Goal: Check status: Check status

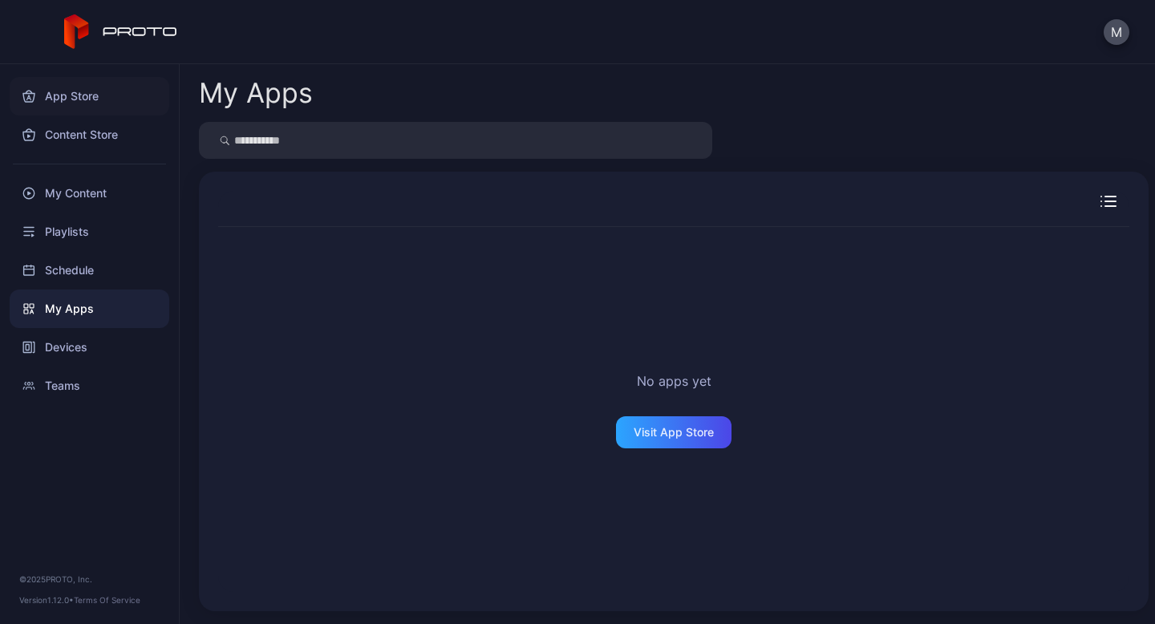
click at [67, 94] on div "App Store" at bounding box center [90, 96] width 160 height 38
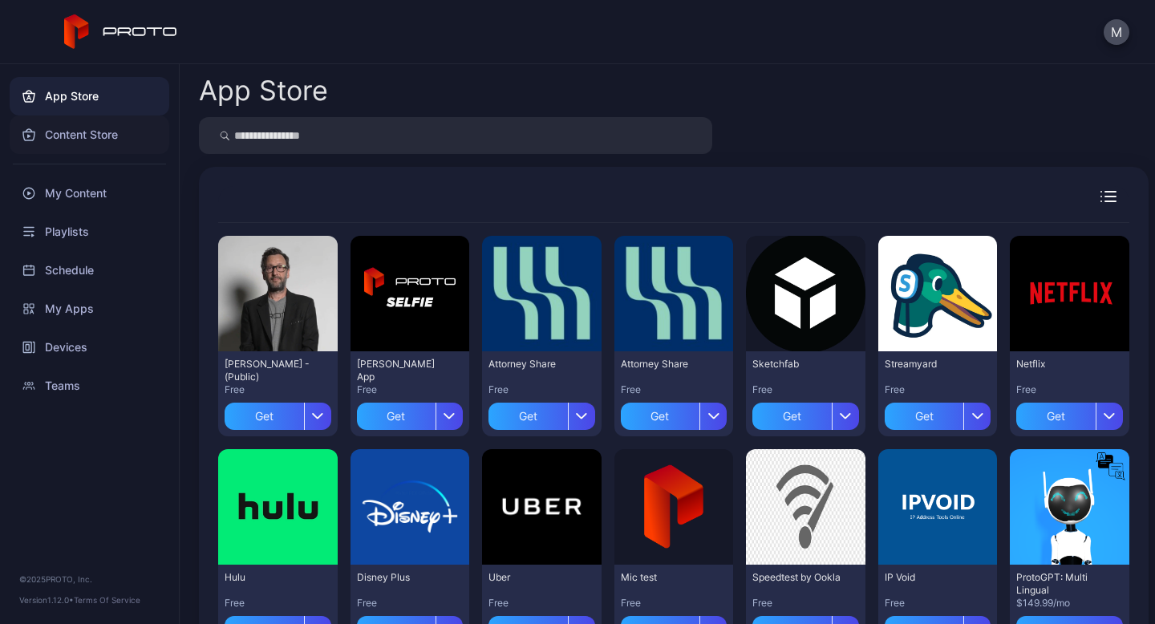
click at [68, 129] on div "Content Store" at bounding box center [90, 134] width 160 height 38
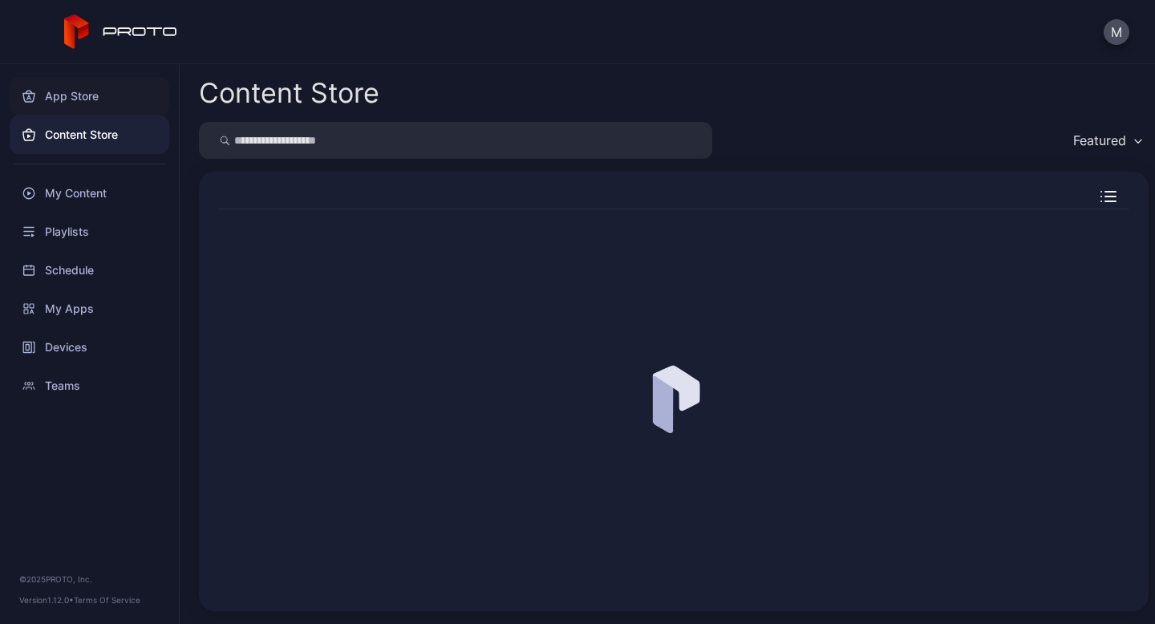
click at [77, 94] on div "App Store" at bounding box center [90, 96] width 160 height 38
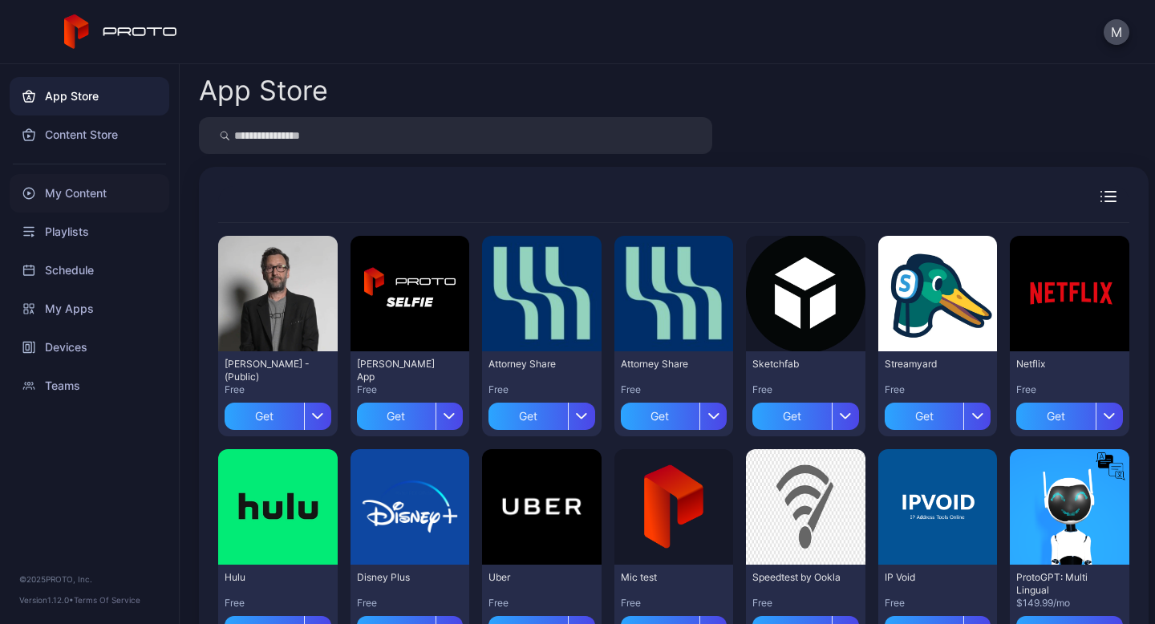
click at [93, 187] on div "My Content" at bounding box center [90, 193] width 160 height 38
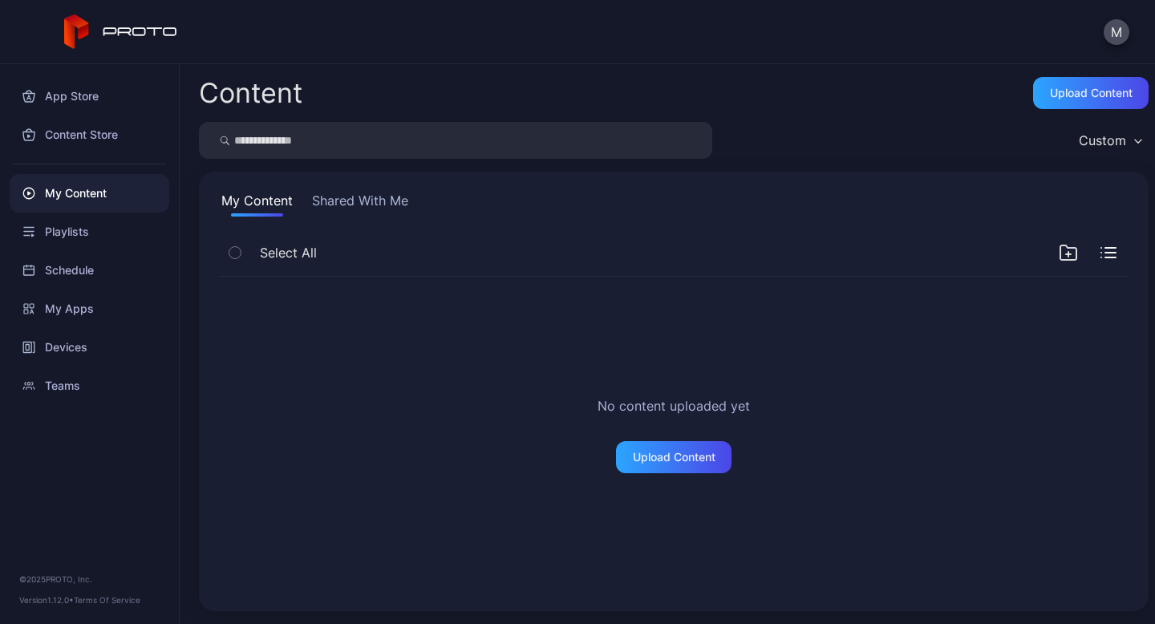
click at [330, 200] on button "Shared With Me" at bounding box center [360, 204] width 103 height 26
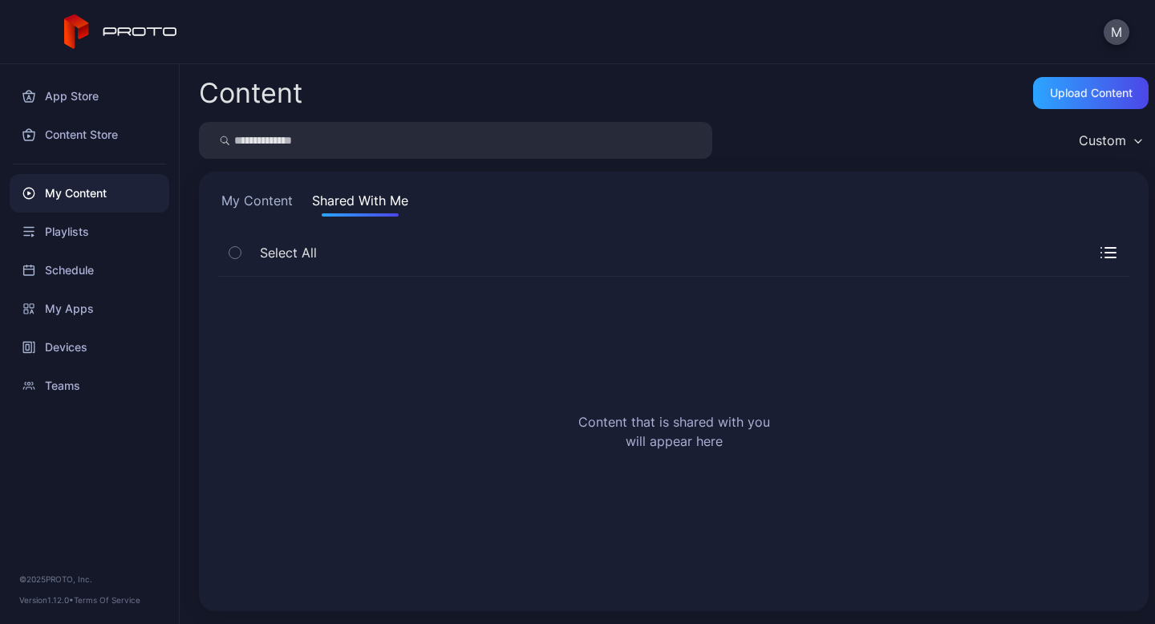
click at [246, 207] on button "My Content" at bounding box center [257, 204] width 78 height 26
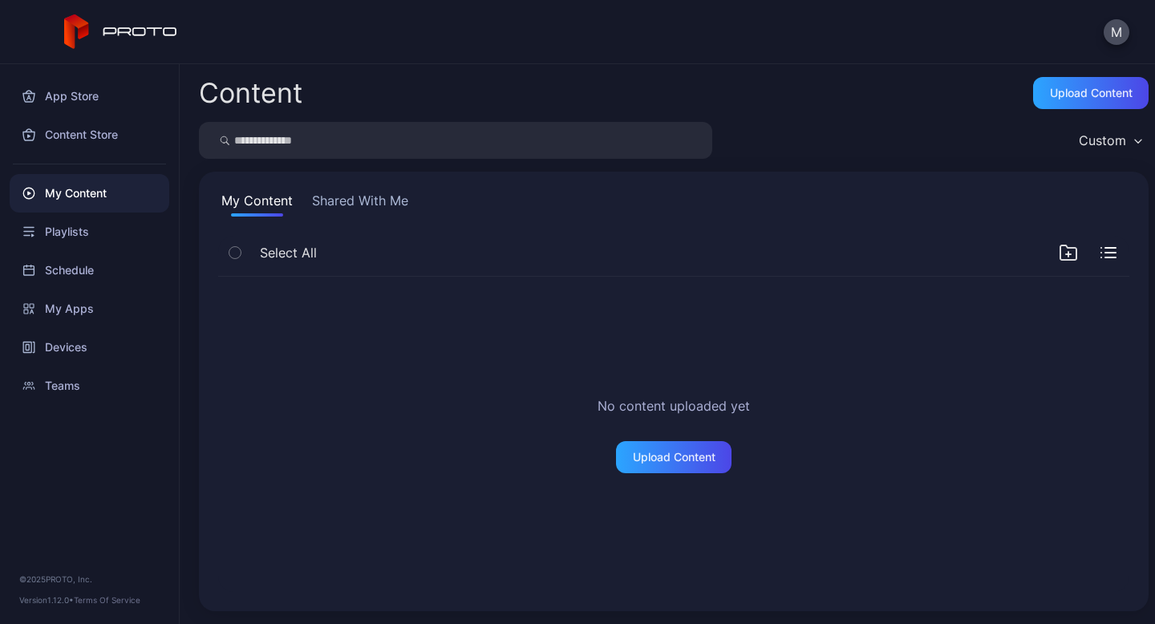
click at [1090, 140] on div "Custom" at bounding box center [1102, 140] width 47 height 16
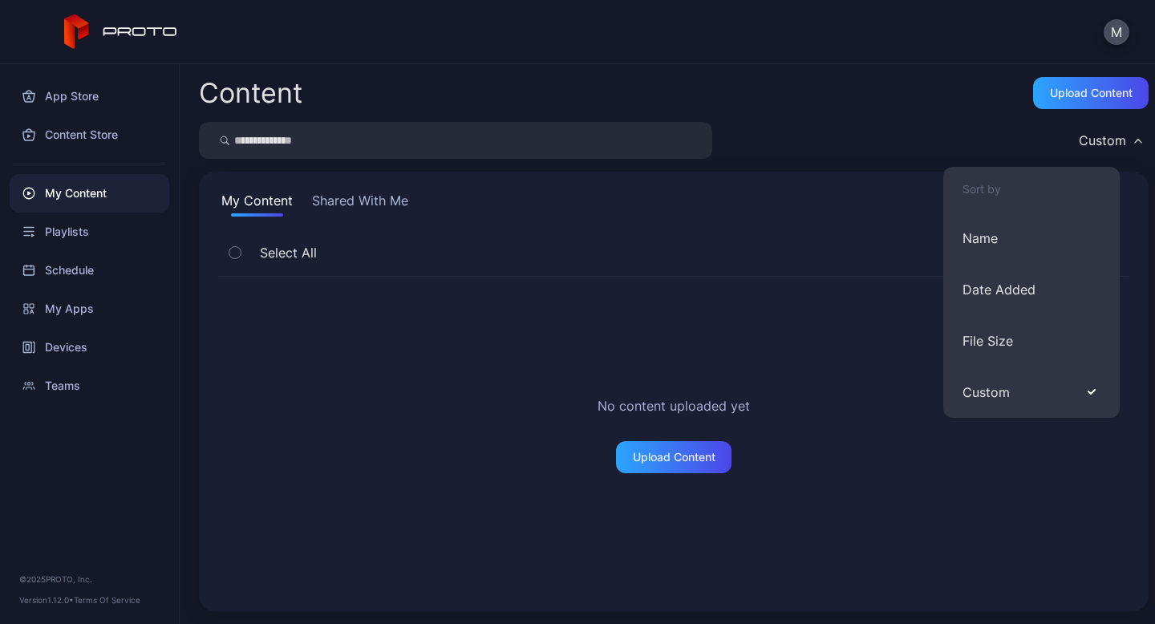
click at [1090, 140] on div "Custom" at bounding box center [1102, 140] width 47 height 16
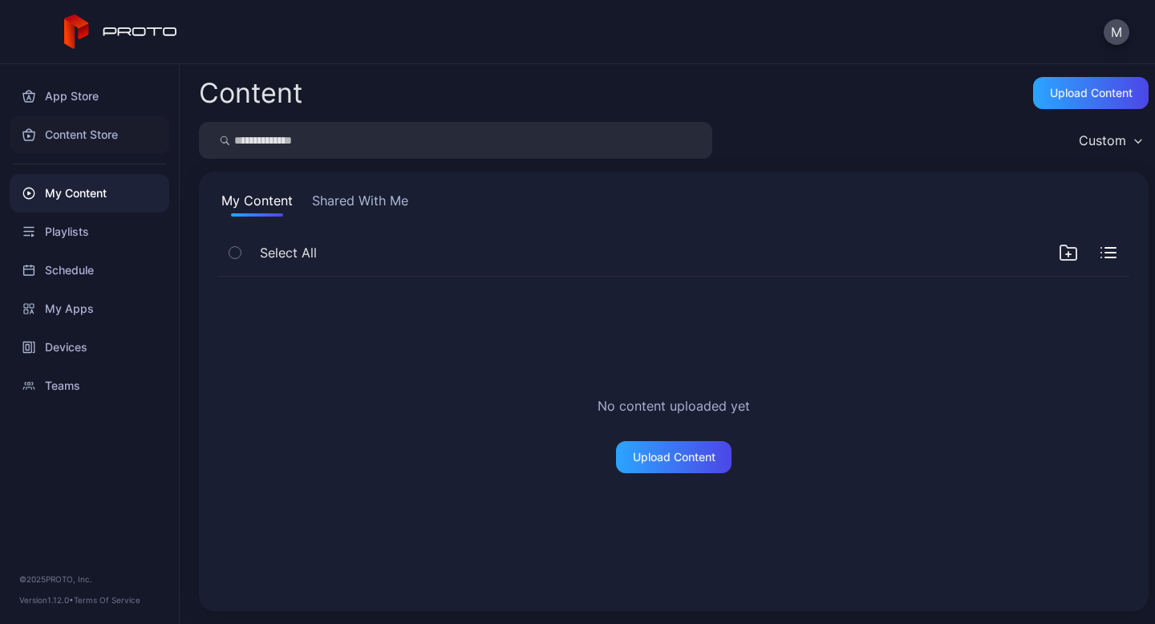
click at [54, 148] on div "Content Store" at bounding box center [90, 134] width 160 height 38
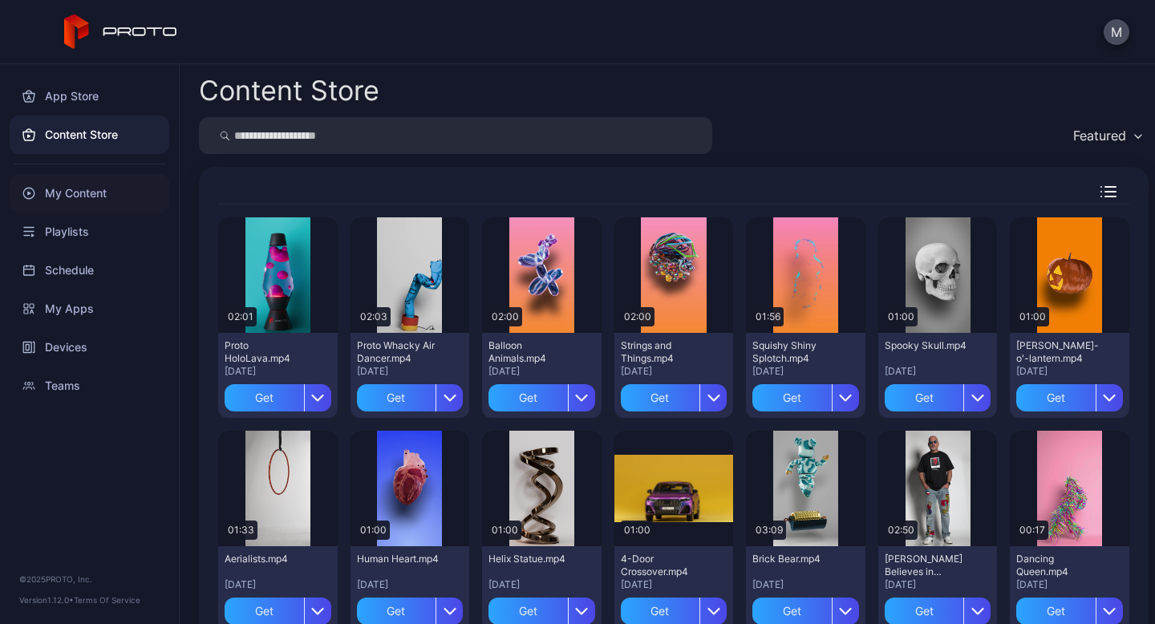
click at [63, 199] on div "My Content" at bounding box center [90, 193] width 160 height 38
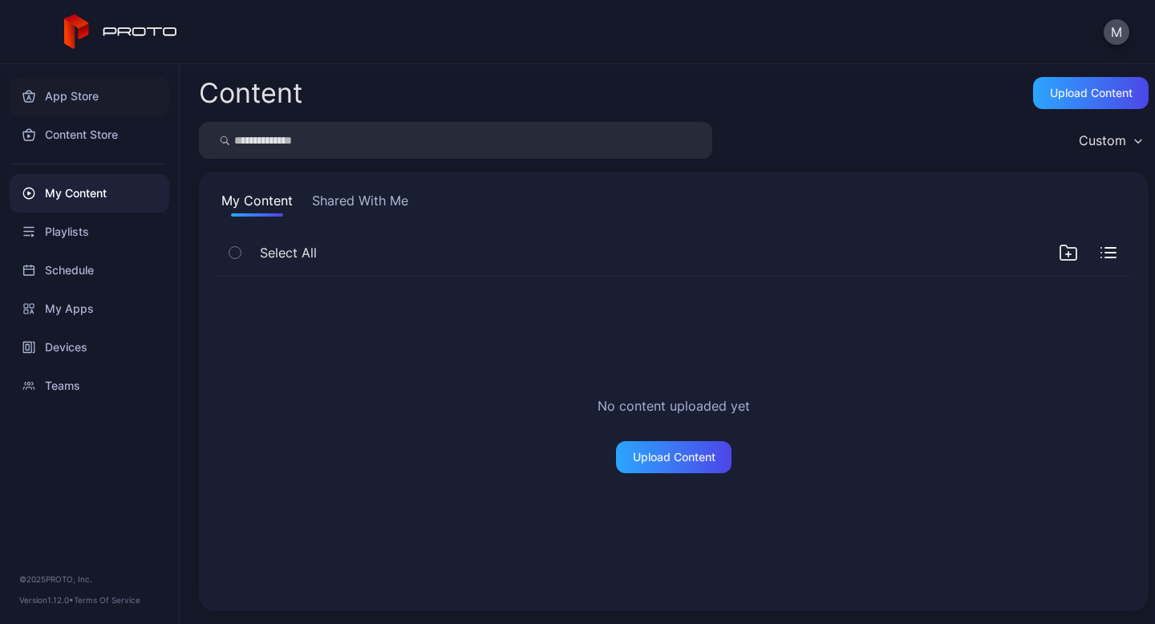
click at [77, 112] on div "App Store" at bounding box center [90, 96] width 160 height 38
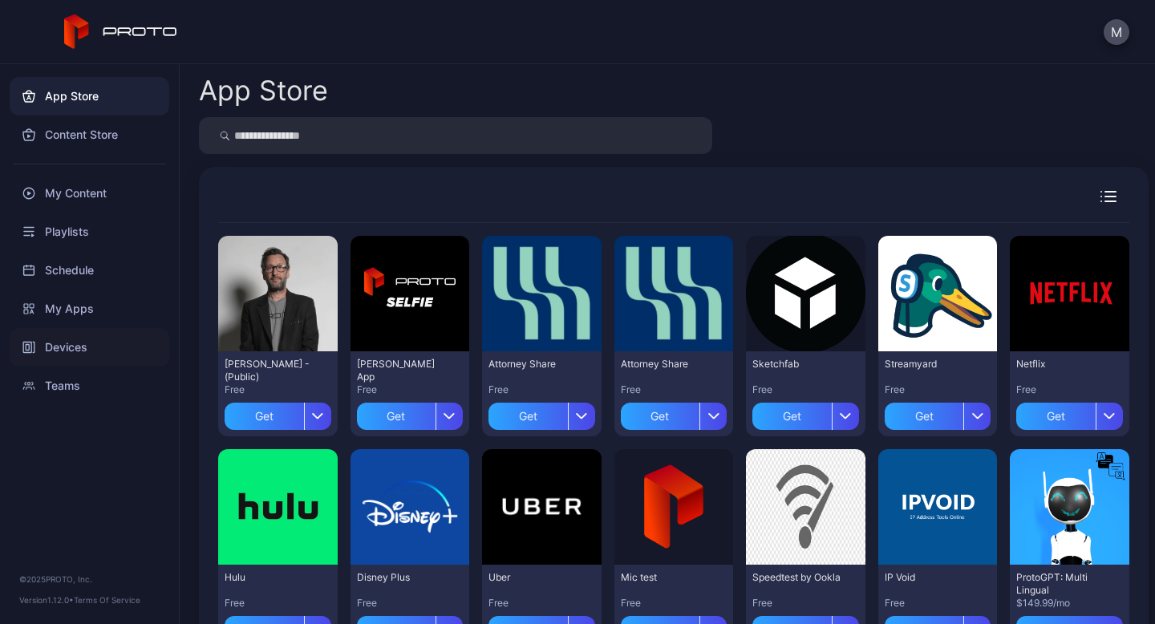
click at [79, 349] on div "Devices" at bounding box center [90, 347] width 160 height 38
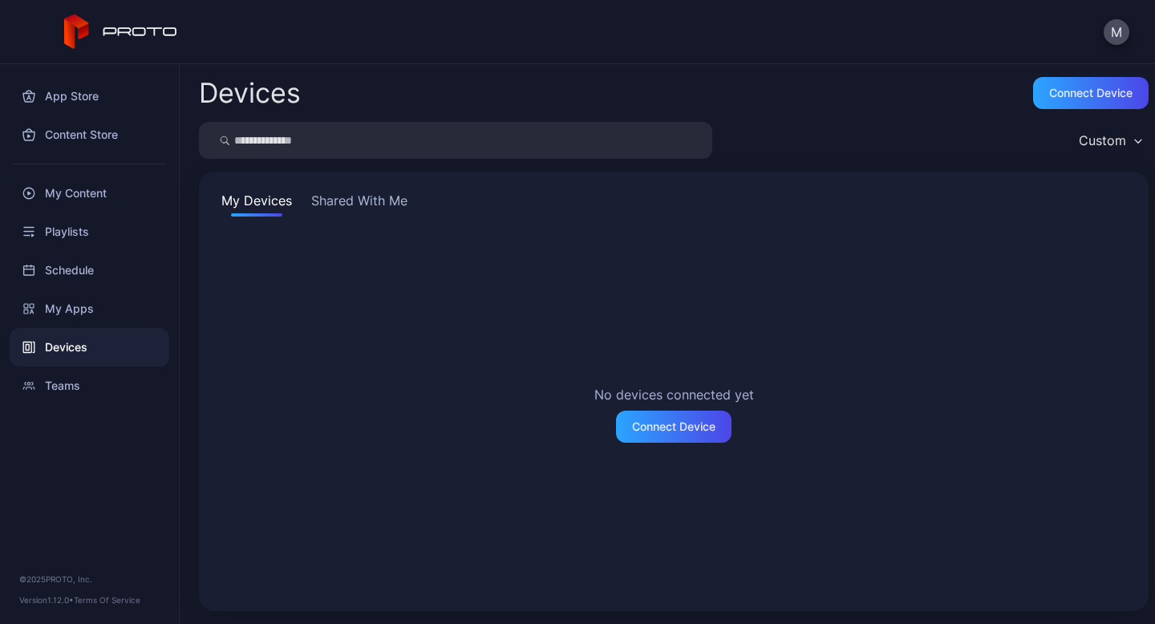
click at [369, 189] on div "My Devices Shared With Me No devices connected yet Connect Device" at bounding box center [674, 391] width 950 height 439
click at [369, 192] on button "Shared With Me" at bounding box center [359, 204] width 103 height 26
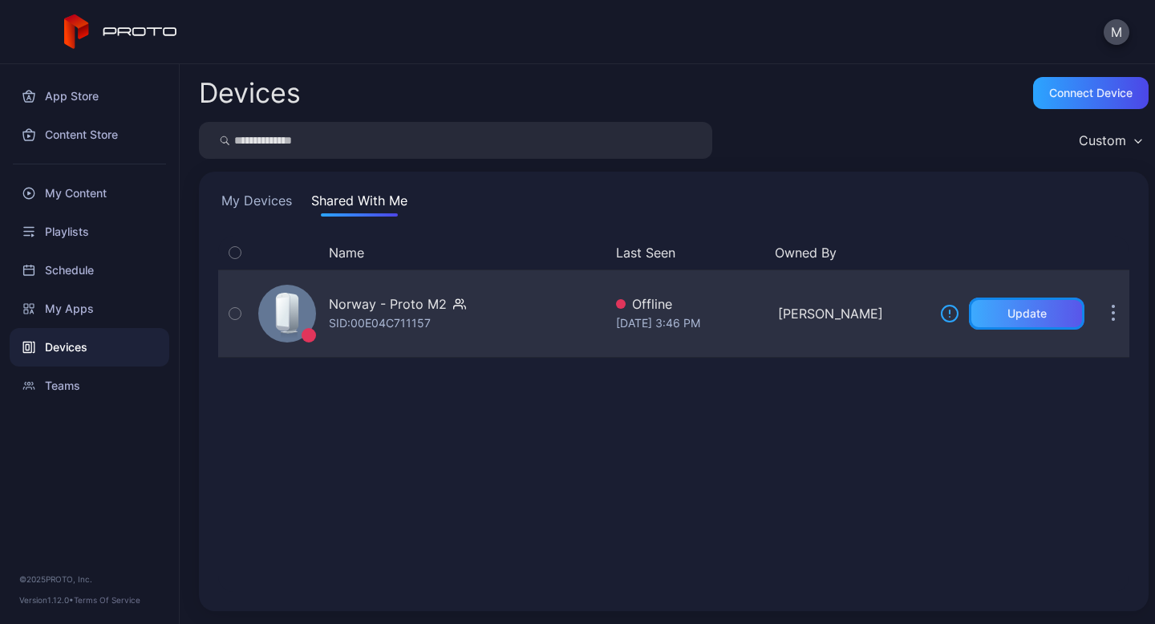
click at [1020, 317] on div "Update" at bounding box center [1026, 313] width 39 height 13
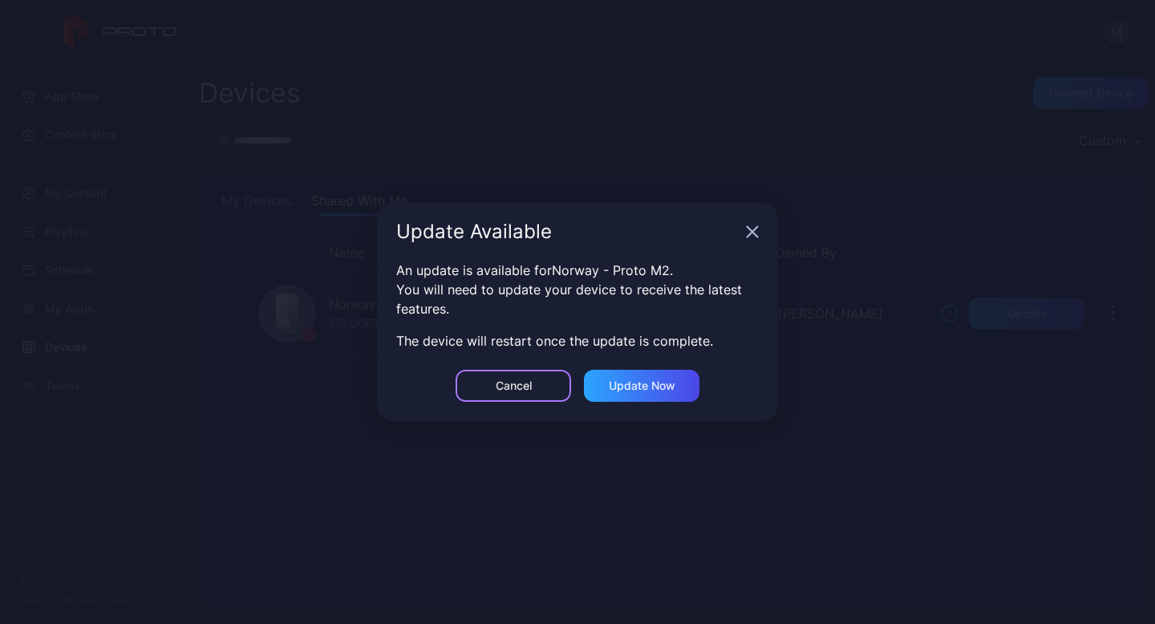
click at [513, 395] on div "Cancel" at bounding box center [513, 386] width 115 height 32
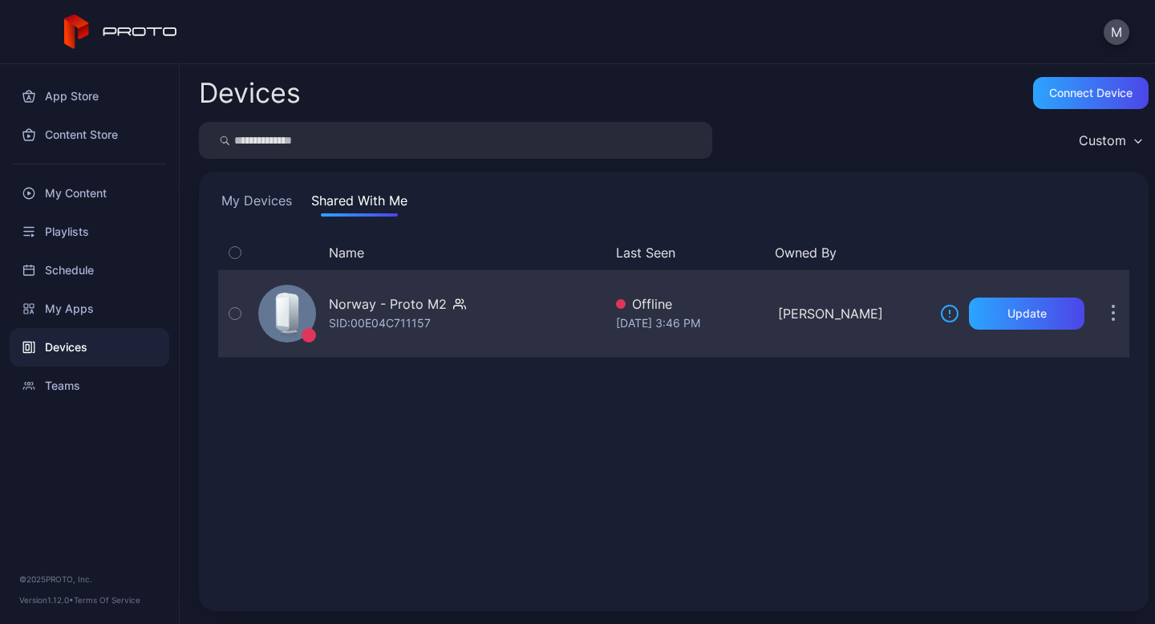
click at [1099, 324] on button "button" at bounding box center [1113, 314] width 32 height 32
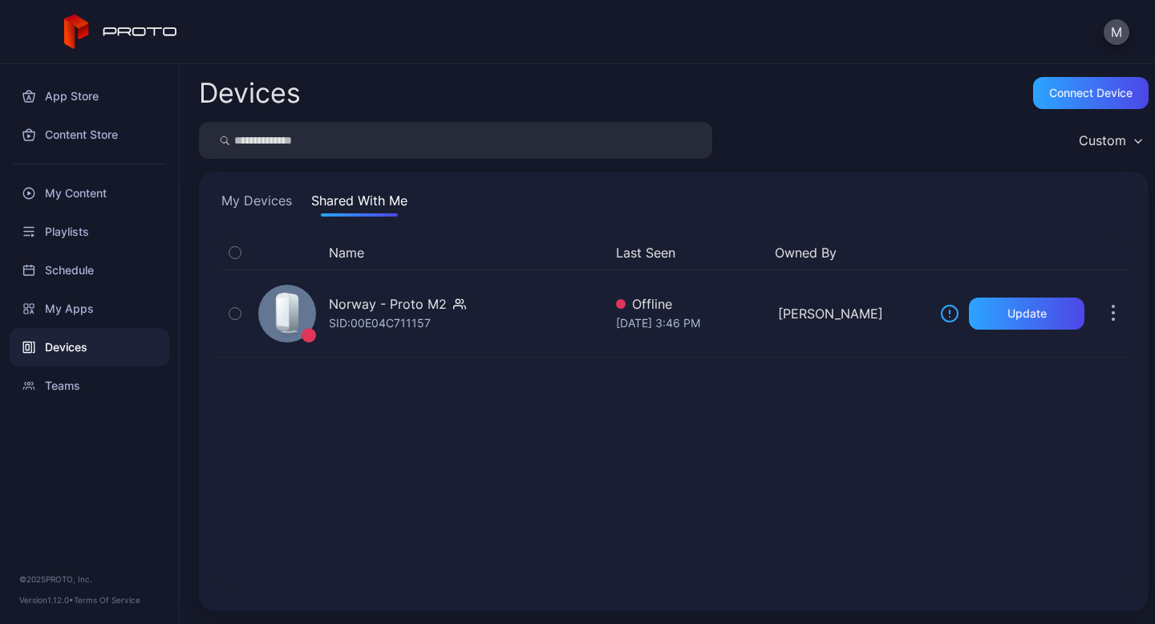
click at [819, 444] on div "Name Last Seen Owned By Norway - Proto M2 SID: 00E04C711157 Offline [DATE] 3:46…" at bounding box center [673, 414] width 911 height 356
click at [109, 136] on div "Content Store" at bounding box center [90, 134] width 160 height 38
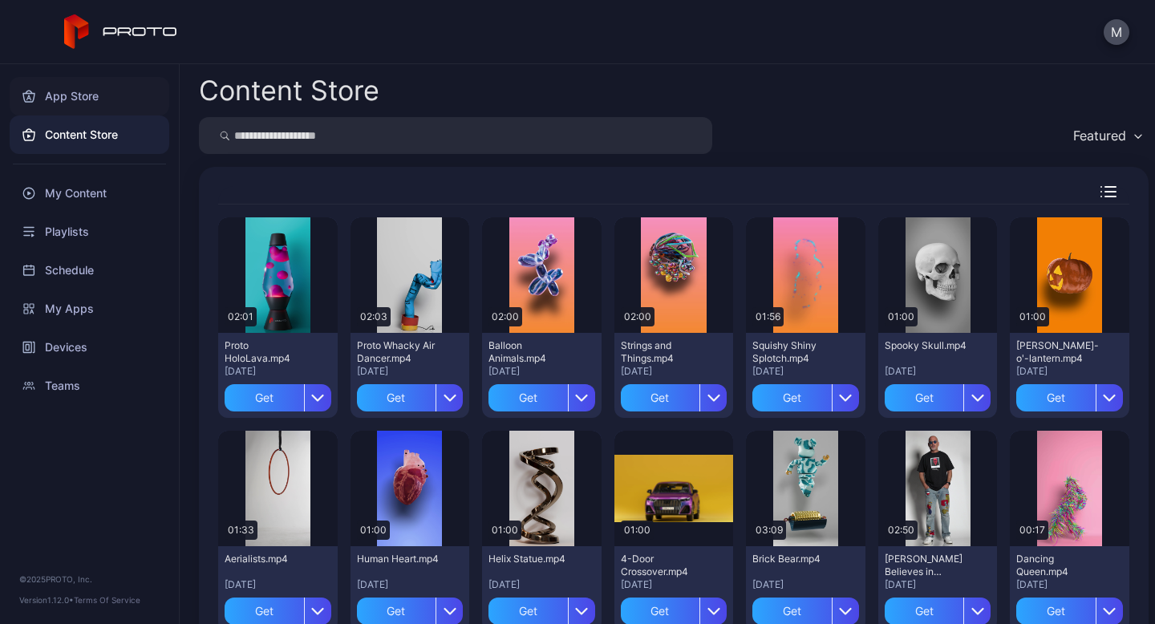
click at [85, 107] on div "App Store" at bounding box center [90, 96] width 160 height 38
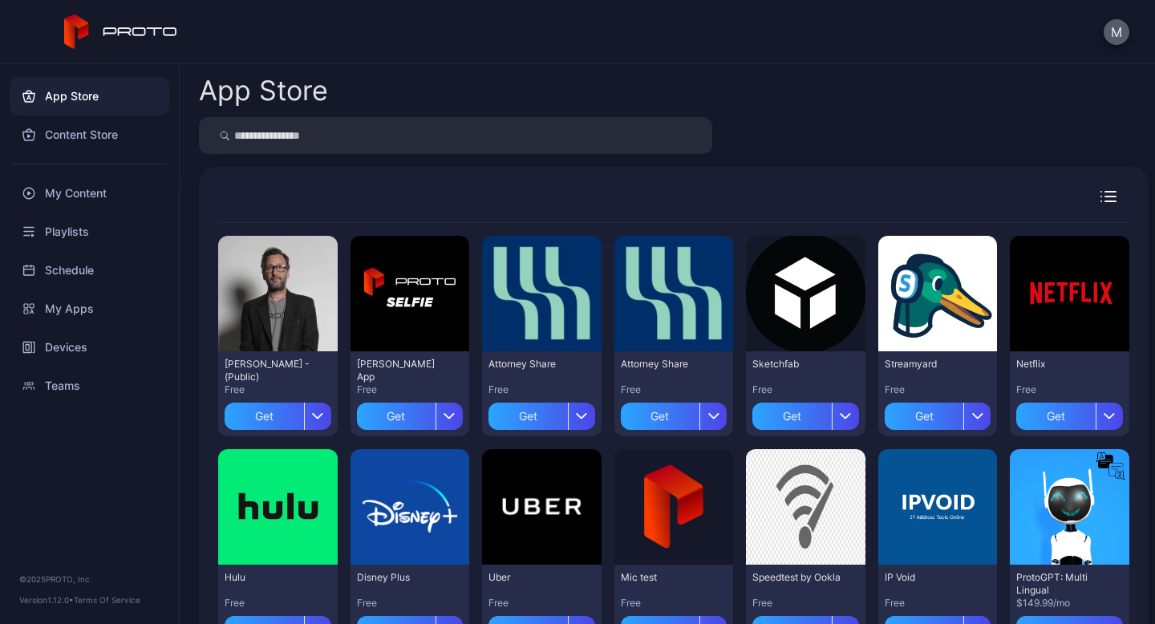
click at [1120, 28] on button "M" at bounding box center [1117, 32] width 26 height 26
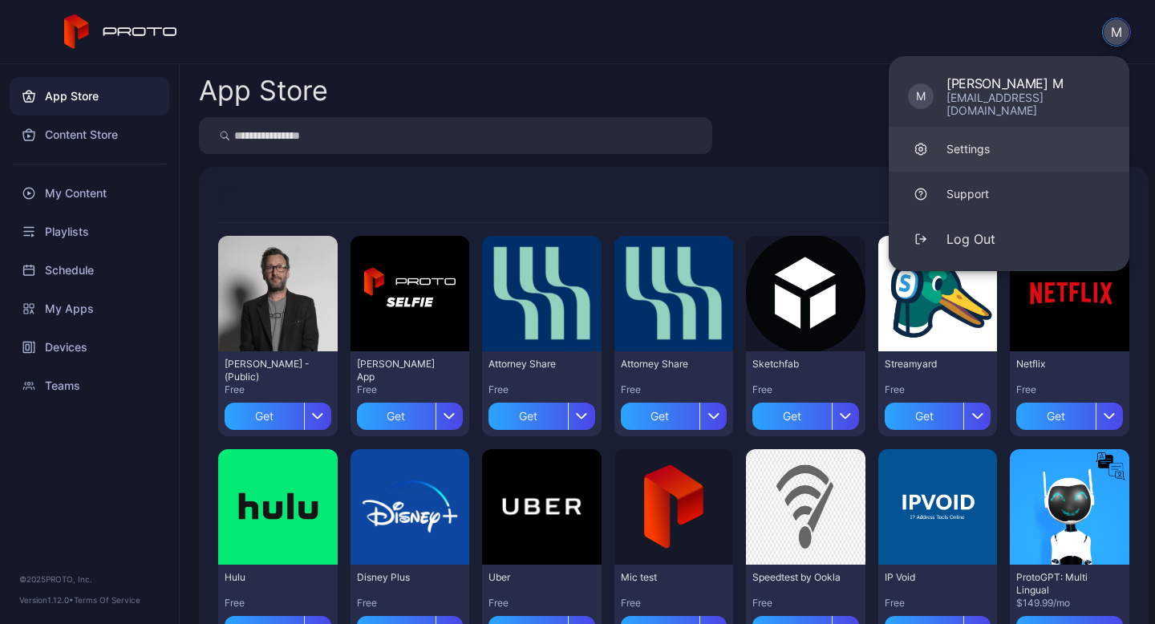
click at [962, 141] on div "Settings" at bounding box center [967, 149] width 43 height 16
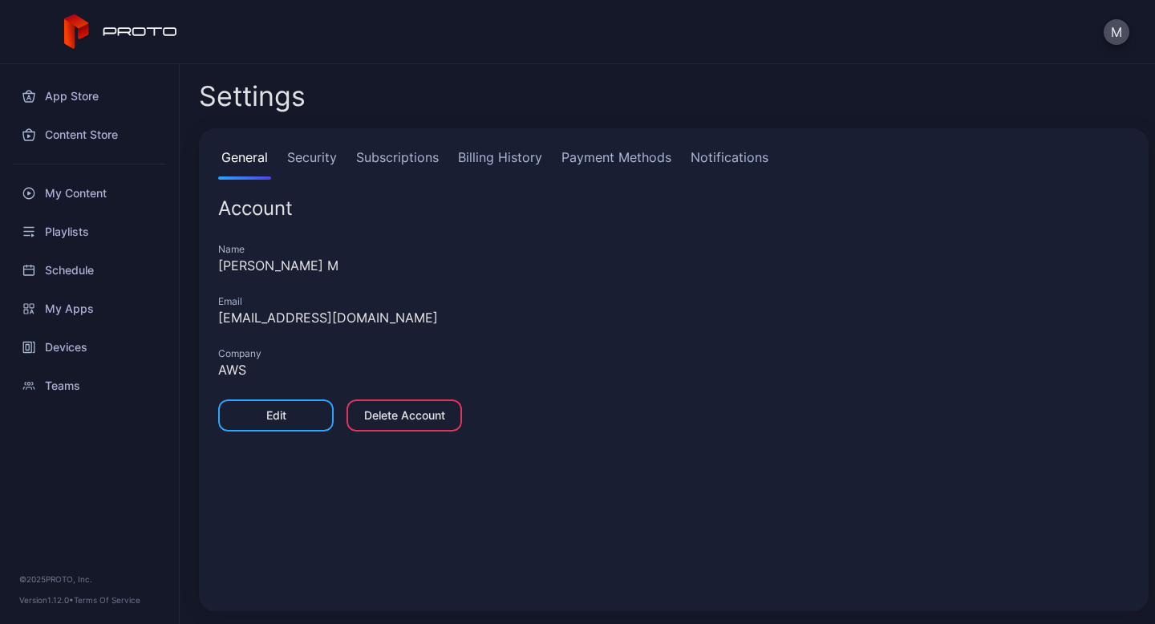
click at [320, 164] on link "Security" at bounding box center [312, 164] width 56 height 32
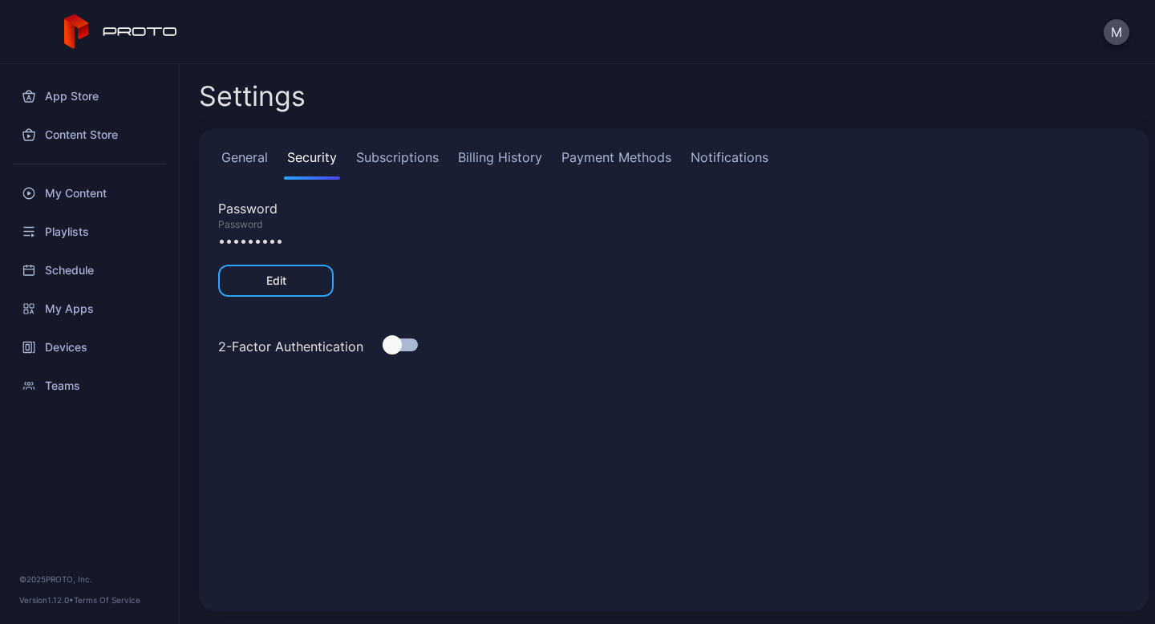
click at [408, 158] on link "Subscriptions" at bounding box center [397, 164] width 89 height 32
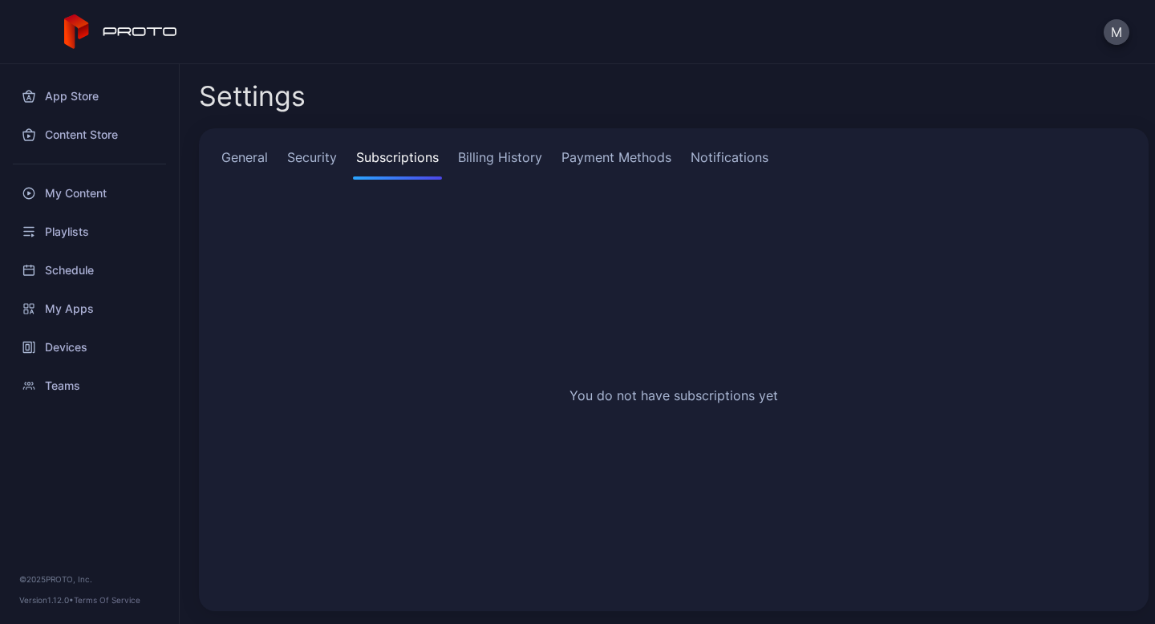
click at [517, 156] on link "Billing History" at bounding box center [500, 164] width 91 height 32
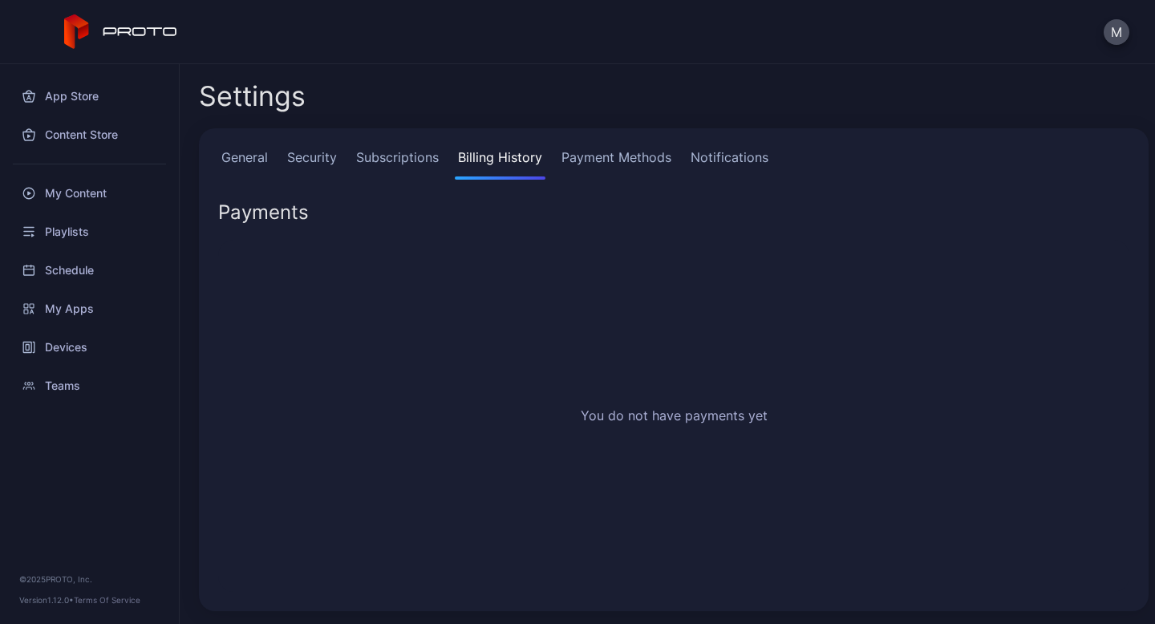
click at [646, 156] on link "Payment Methods" at bounding box center [616, 164] width 116 height 32
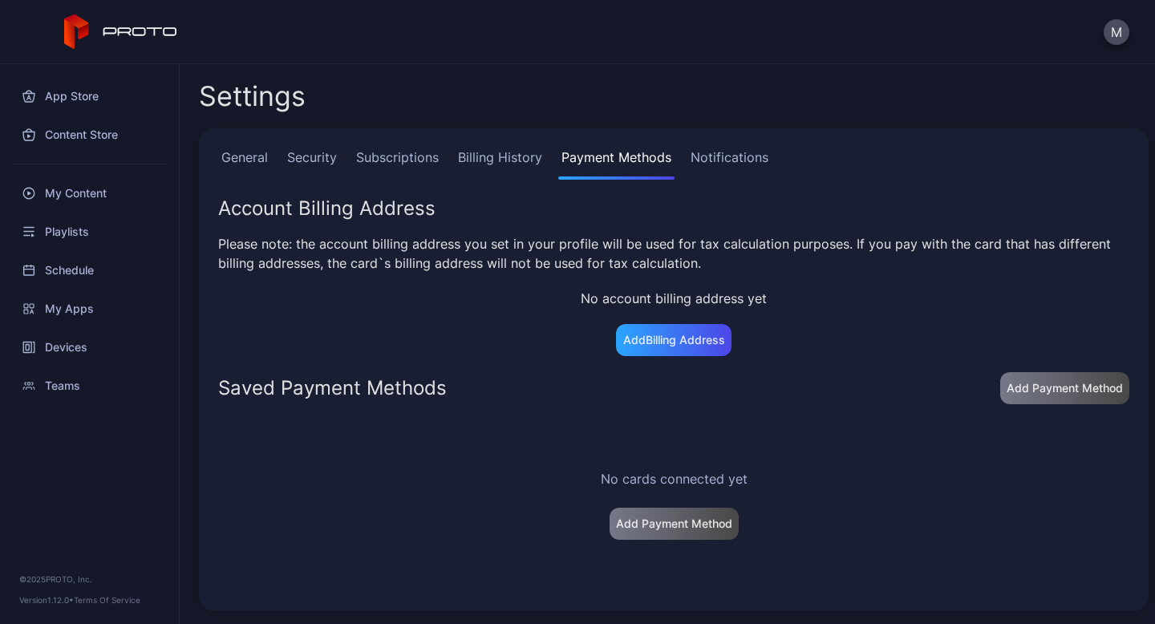
click at [731, 160] on link "Notifications" at bounding box center [729, 164] width 84 height 32
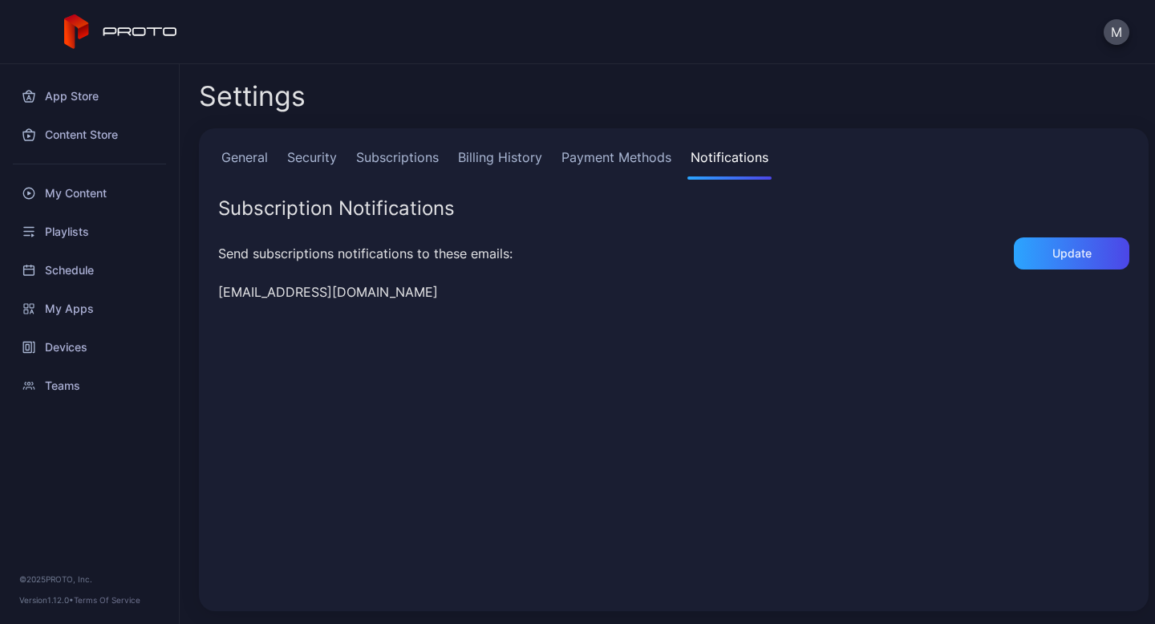
click at [248, 158] on link "General" at bounding box center [244, 164] width 53 height 32
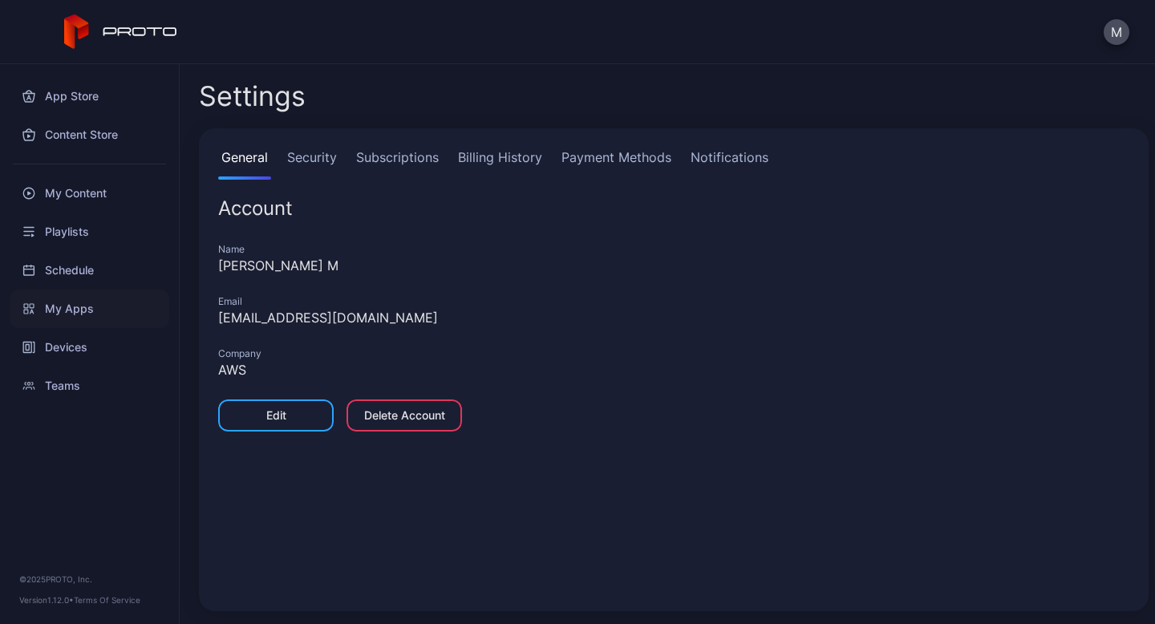
click at [60, 302] on div "My Apps" at bounding box center [90, 309] width 160 height 38
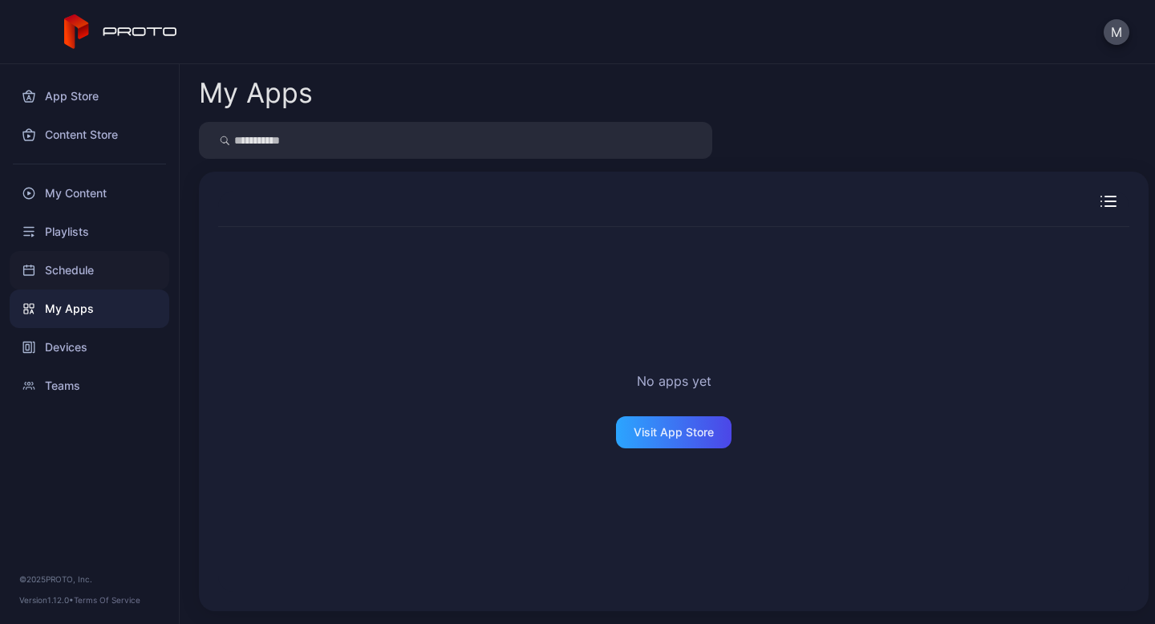
click at [59, 276] on div "Schedule" at bounding box center [90, 270] width 160 height 38
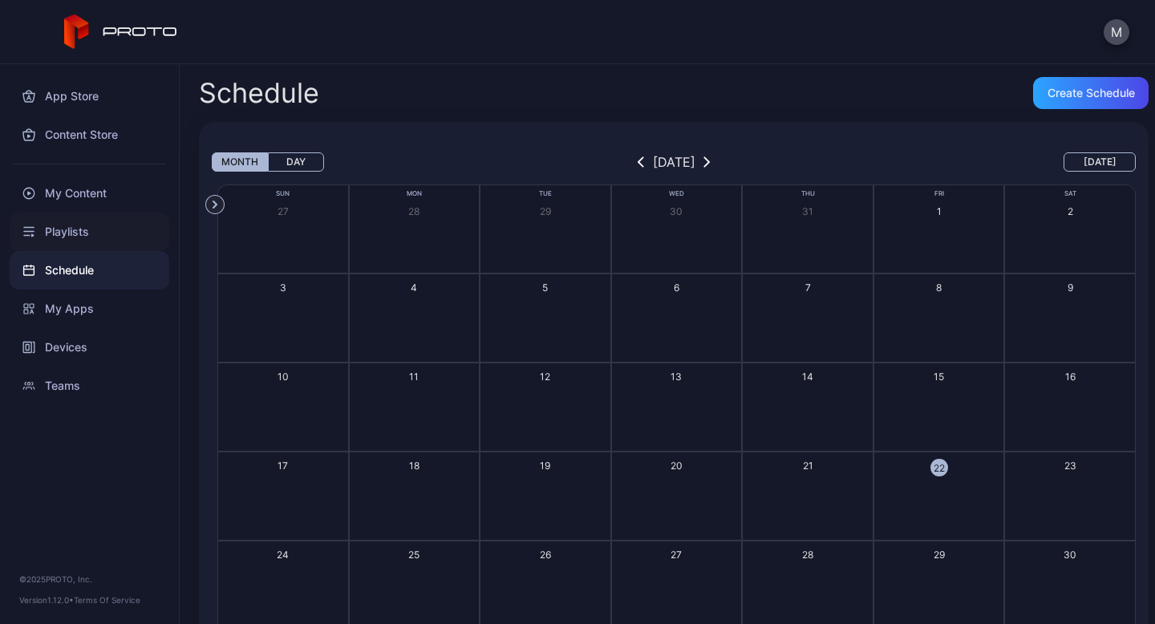
click at [67, 219] on div "Playlists" at bounding box center [90, 232] width 160 height 38
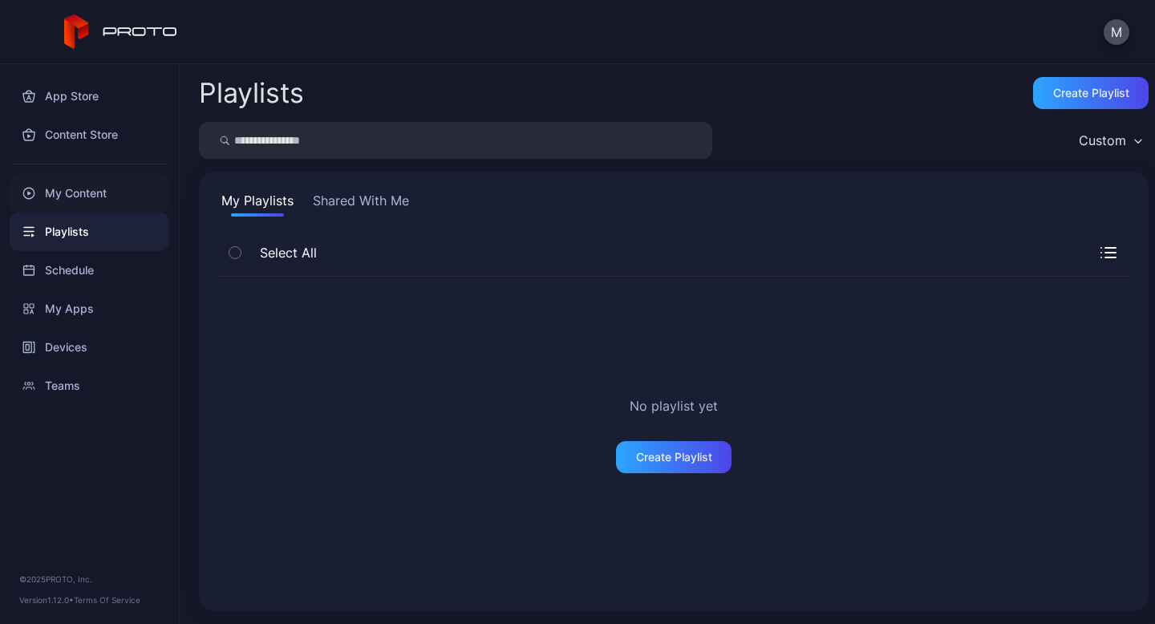
click at [73, 191] on div "My Content" at bounding box center [90, 193] width 160 height 38
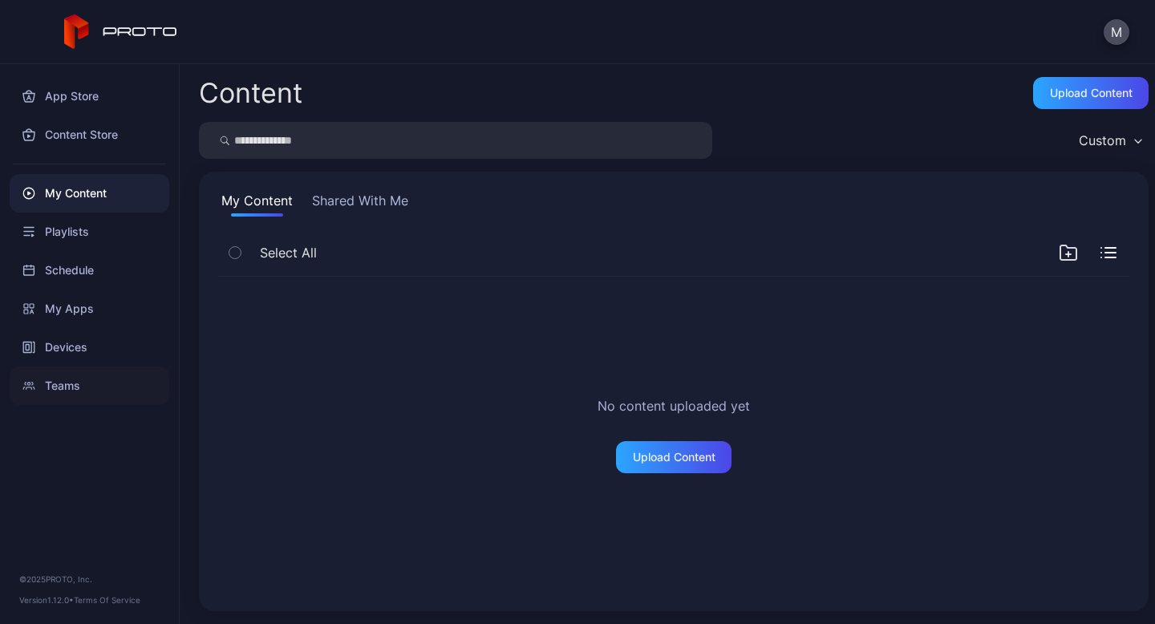
click at [81, 384] on div "Teams" at bounding box center [90, 386] width 160 height 38
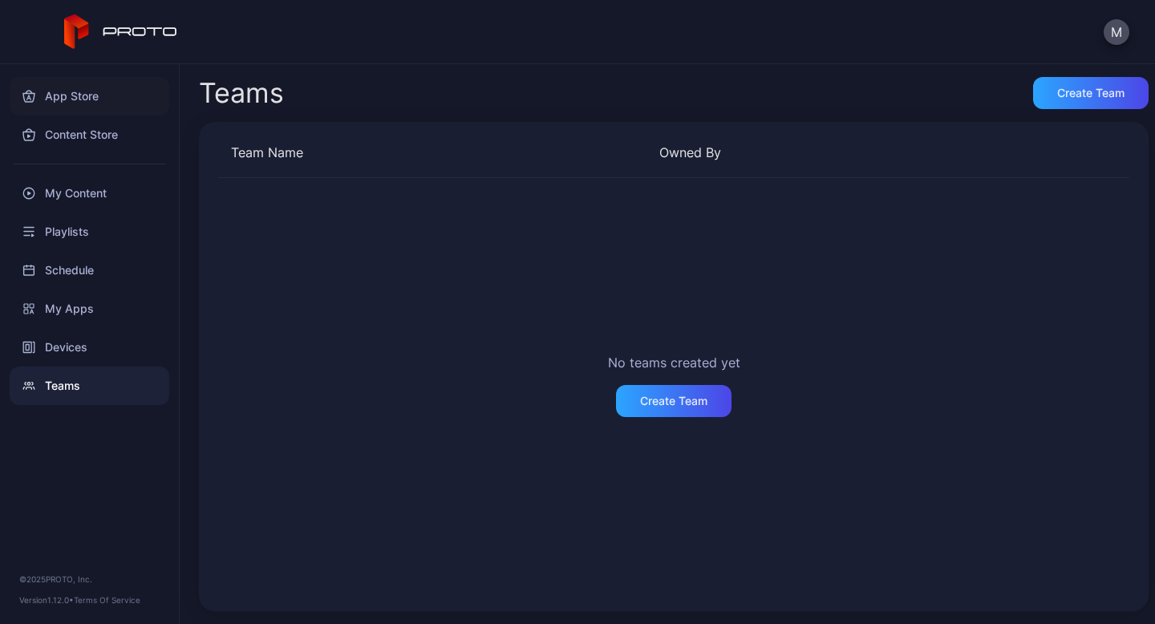
click at [70, 97] on div "App Store" at bounding box center [90, 96] width 160 height 38
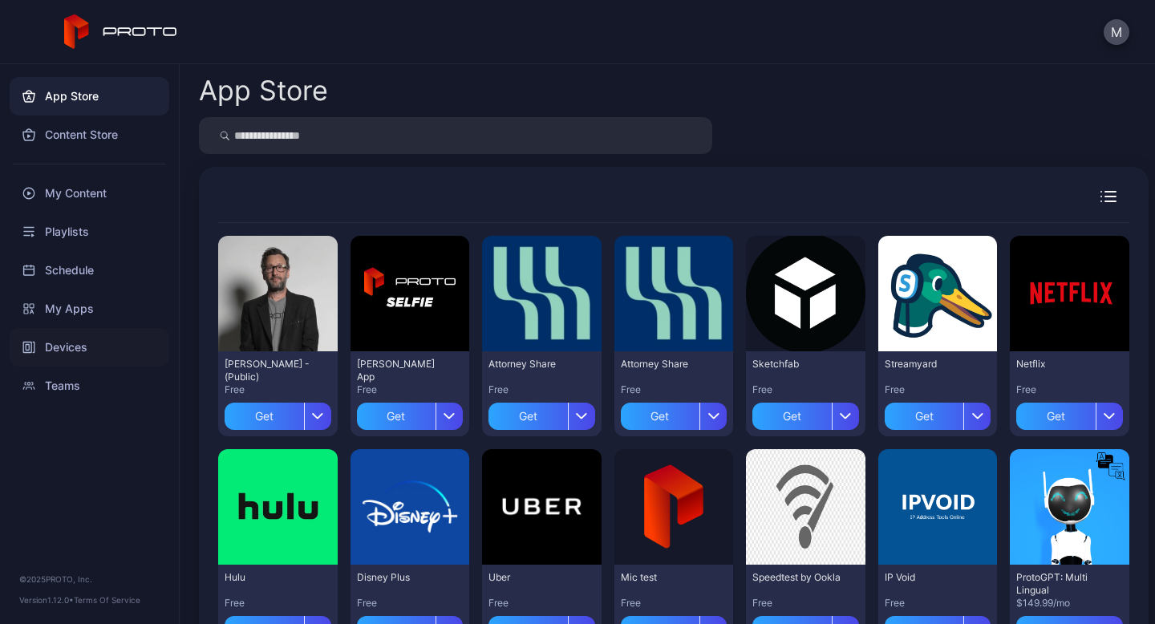
click at [70, 335] on div "Devices" at bounding box center [90, 347] width 160 height 38
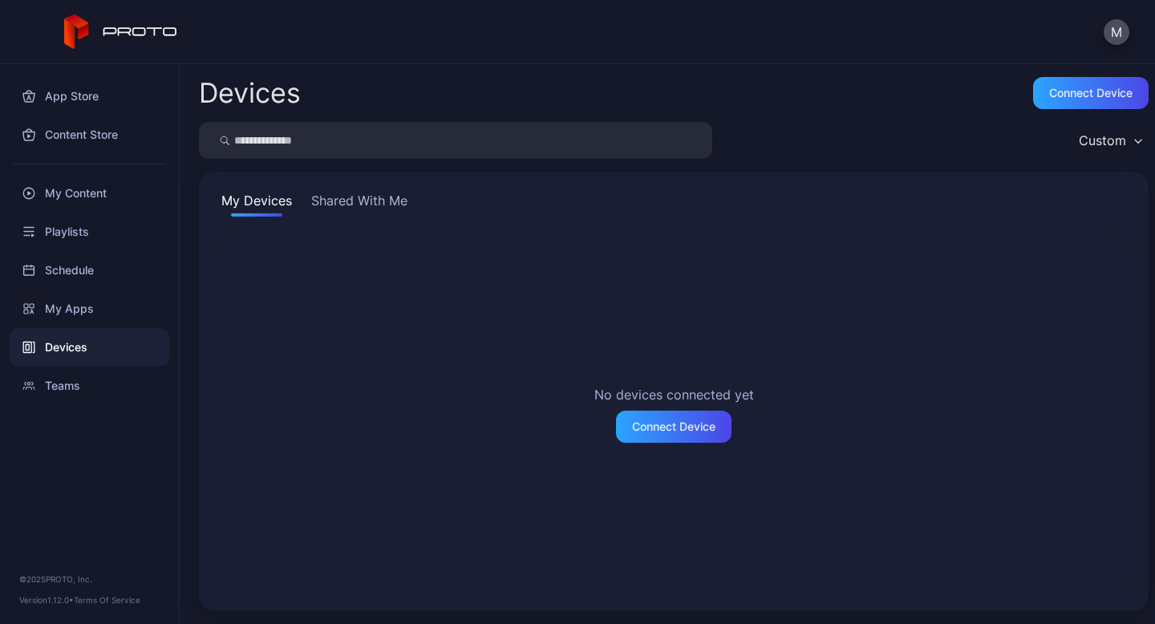
click at [360, 196] on button "Shared With Me" at bounding box center [359, 204] width 103 height 26
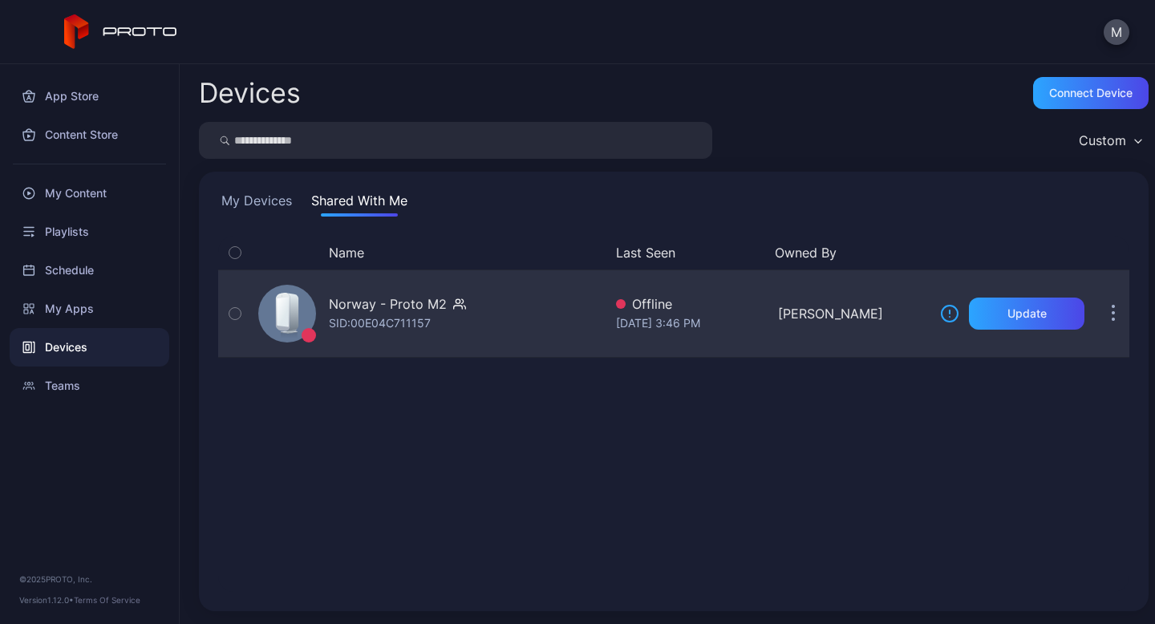
click at [365, 301] on div "Norway - Proto M2" at bounding box center [388, 303] width 118 height 19
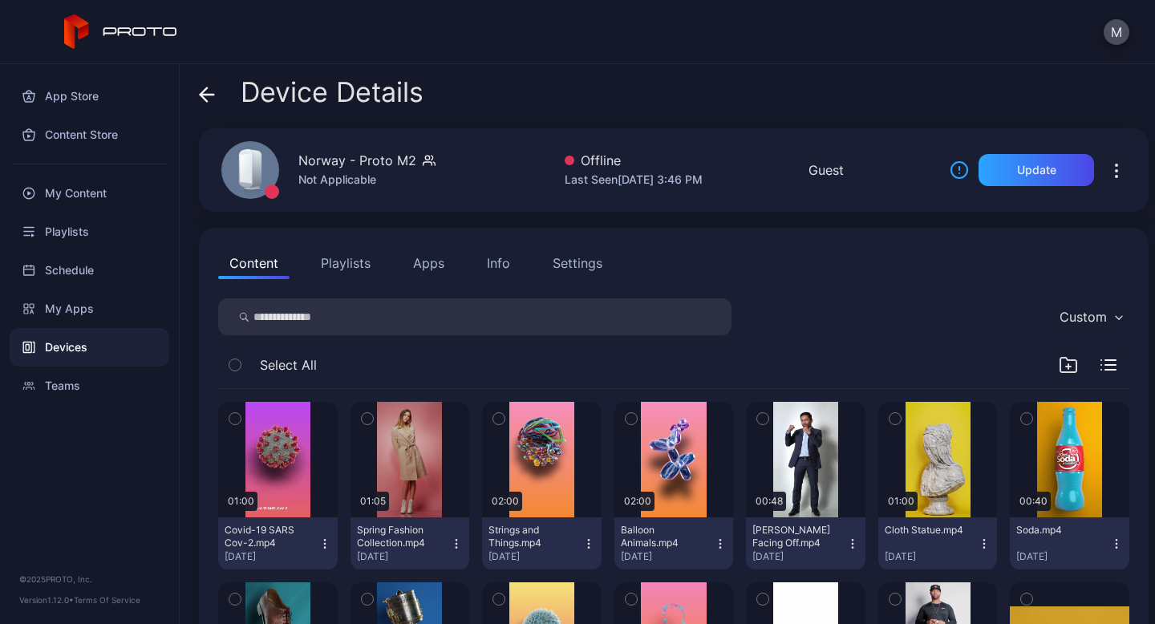
click at [363, 170] on div "Not Applicable" at bounding box center [366, 179] width 137 height 19
click at [358, 164] on div "Norway - Proto M2" at bounding box center [357, 160] width 118 height 19
click at [1107, 173] on icon "button" at bounding box center [1116, 170] width 19 height 19
click at [958, 115] on div "Device Details" at bounding box center [674, 96] width 950 height 38
click at [586, 159] on div "Offline" at bounding box center [634, 160] width 138 height 19
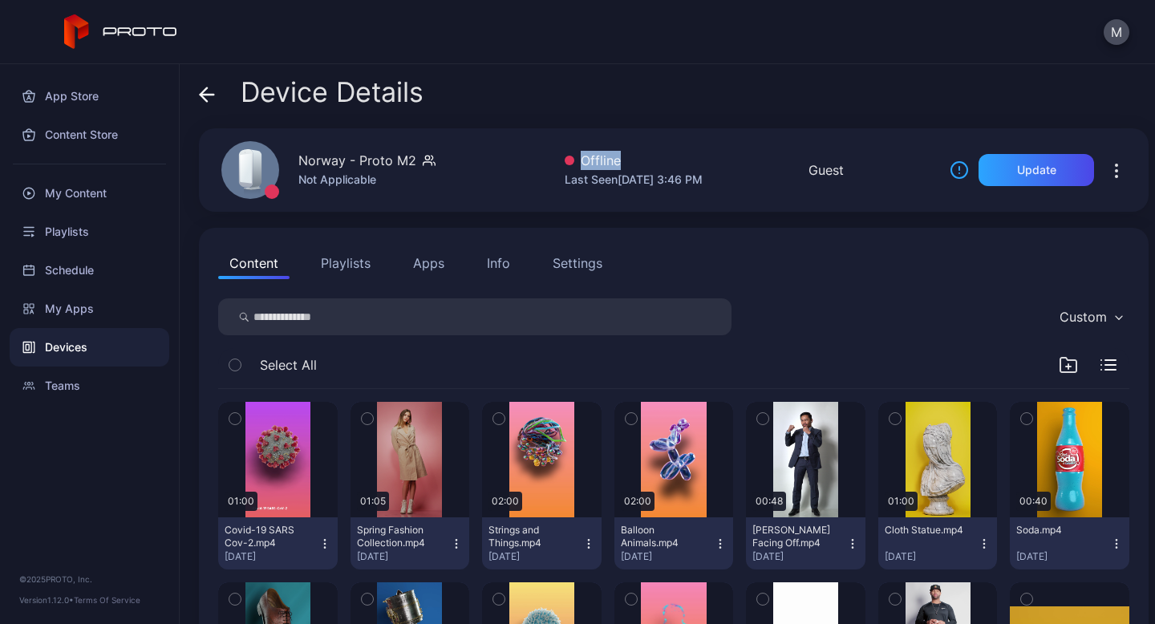
click at [586, 159] on div "Offline" at bounding box center [634, 160] width 138 height 19
click at [898, 124] on div "Device Details Norway - Proto M2 Not Applicable Offline Last Seen [DATE] 3:46 P…" at bounding box center [667, 344] width 975 height 560
click at [565, 152] on div "Offline" at bounding box center [634, 160] width 138 height 19
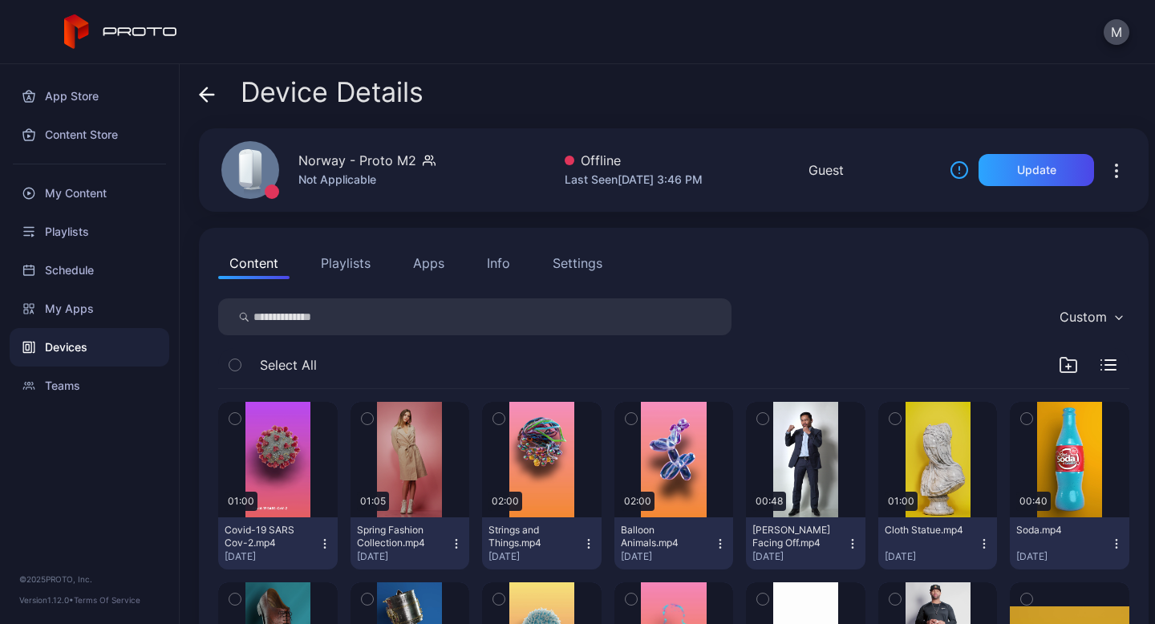
click at [565, 152] on div "Offline" at bounding box center [634, 160] width 138 height 19
click at [582, 158] on div "Offline" at bounding box center [634, 160] width 138 height 19
click at [567, 184] on div "Last Seen [DATE] 3:46 PM" at bounding box center [634, 179] width 138 height 19
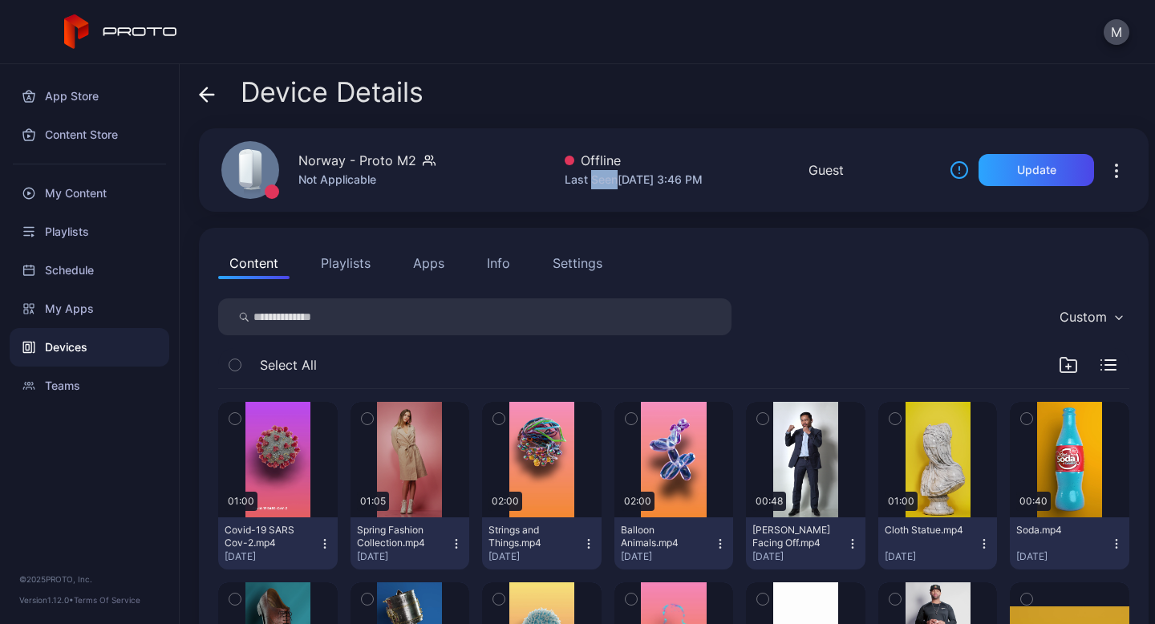
click at [567, 184] on div "Last Seen [DATE] 3:46 PM" at bounding box center [634, 179] width 138 height 19
click at [1107, 170] on icon "button" at bounding box center [1116, 170] width 19 height 19
click at [1027, 168] on div "Update" at bounding box center [1036, 170] width 39 height 13
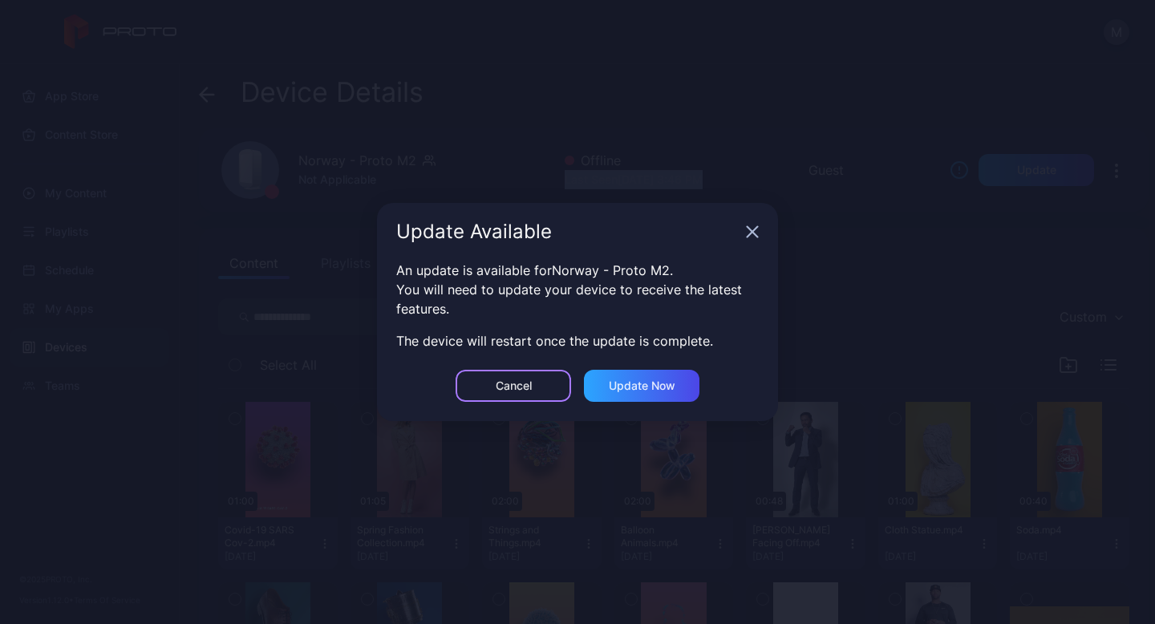
click at [512, 383] on div "Cancel" at bounding box center [514, 385] width 36 height 13
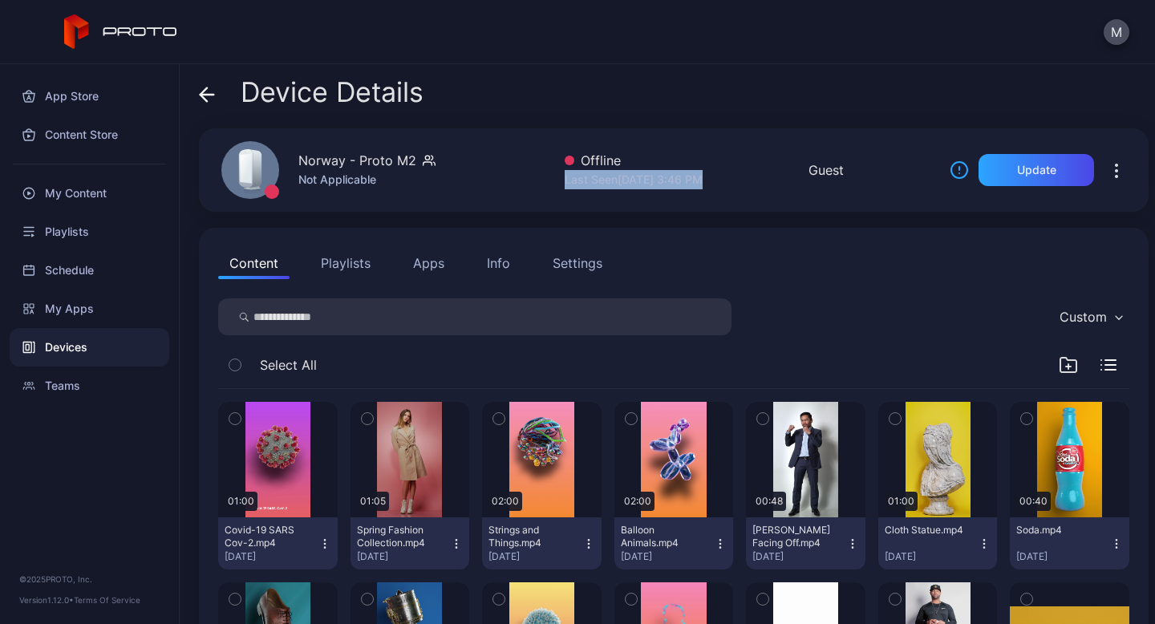
click at [510, 172] on div "Norway - Proto M2 Not Applicable Offline Last Seen [DATE] 3:46 PM Guest Update" at bounding box center [674, 169] width 950 height 83
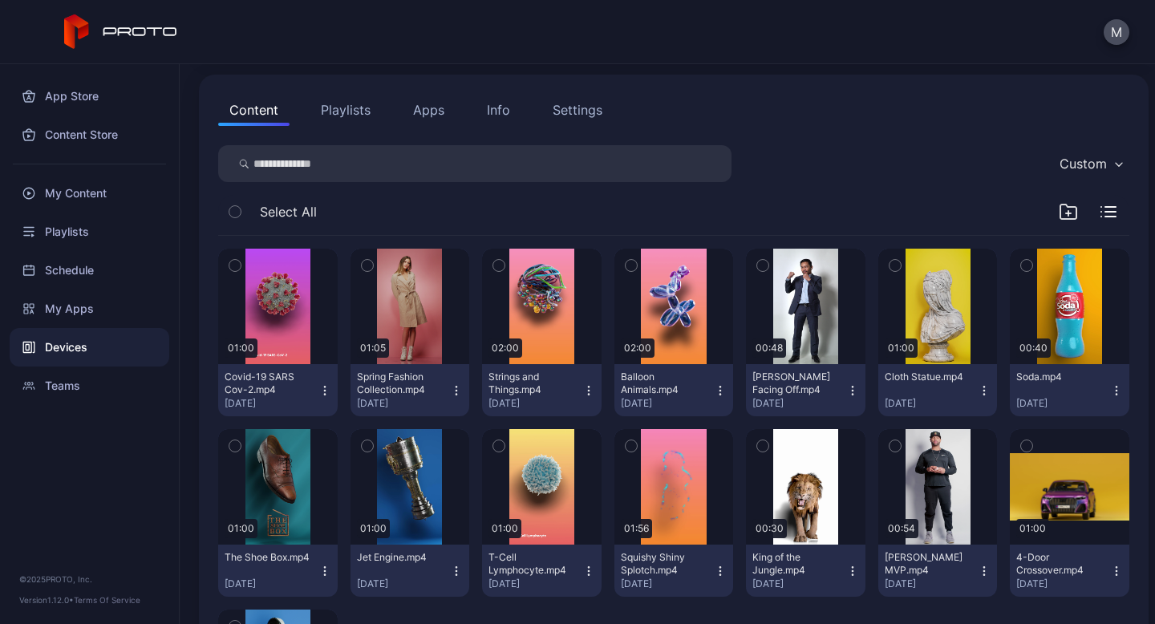
scroll to position [146, 0]
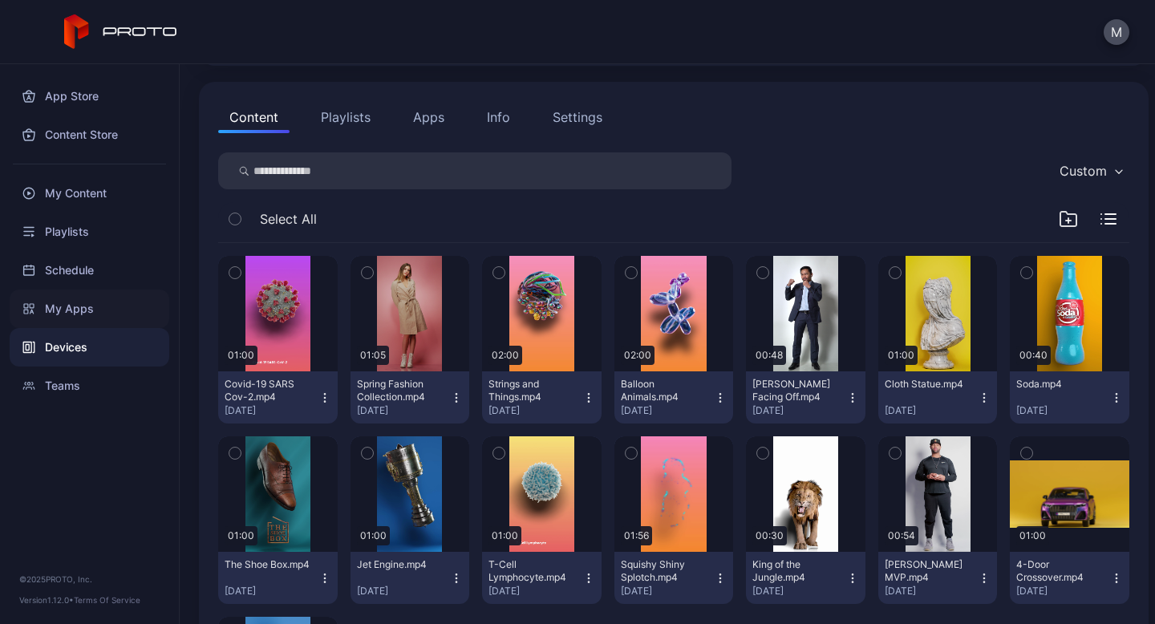
click at [59, 300] on div "My Apps" at bounding box center [90, 309] width 160 height 38
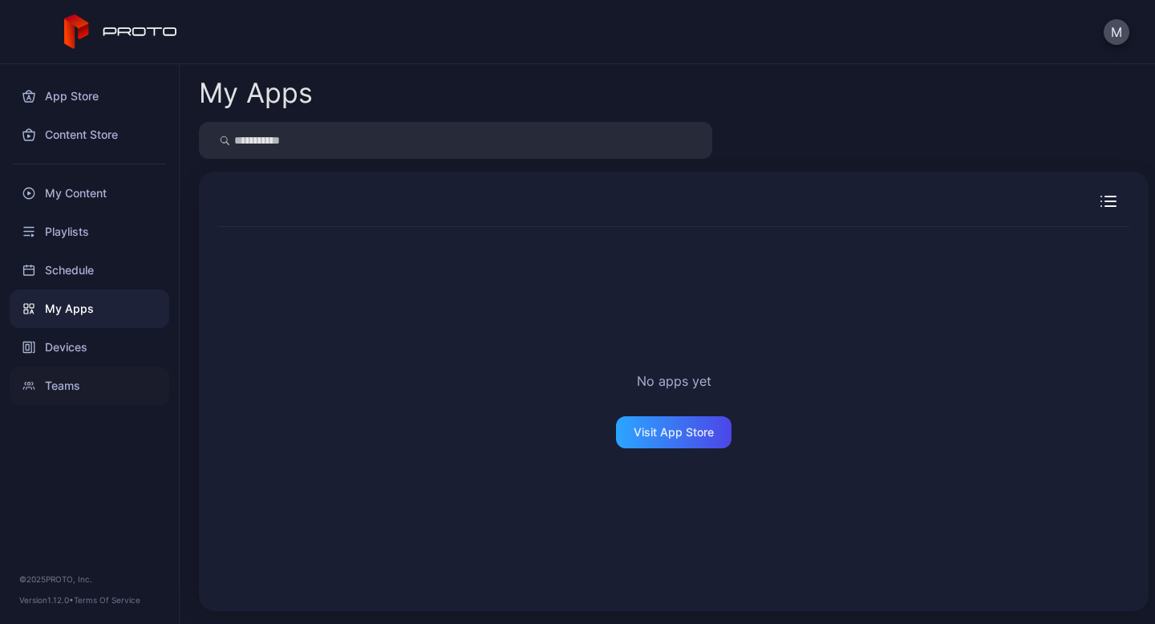
click at [53, 387] on div "Teams" at bounding box center [90, 386] width 160 height 38
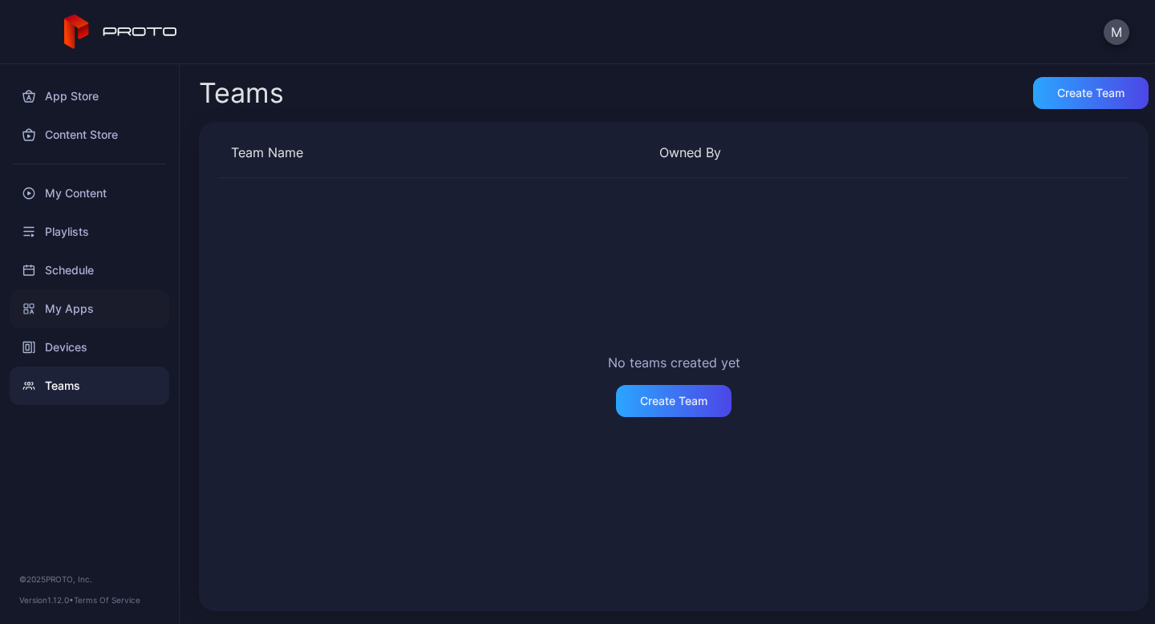
click at [64, 306] on div "My Apps" at bounding box center [90, 309] width 160 height 38
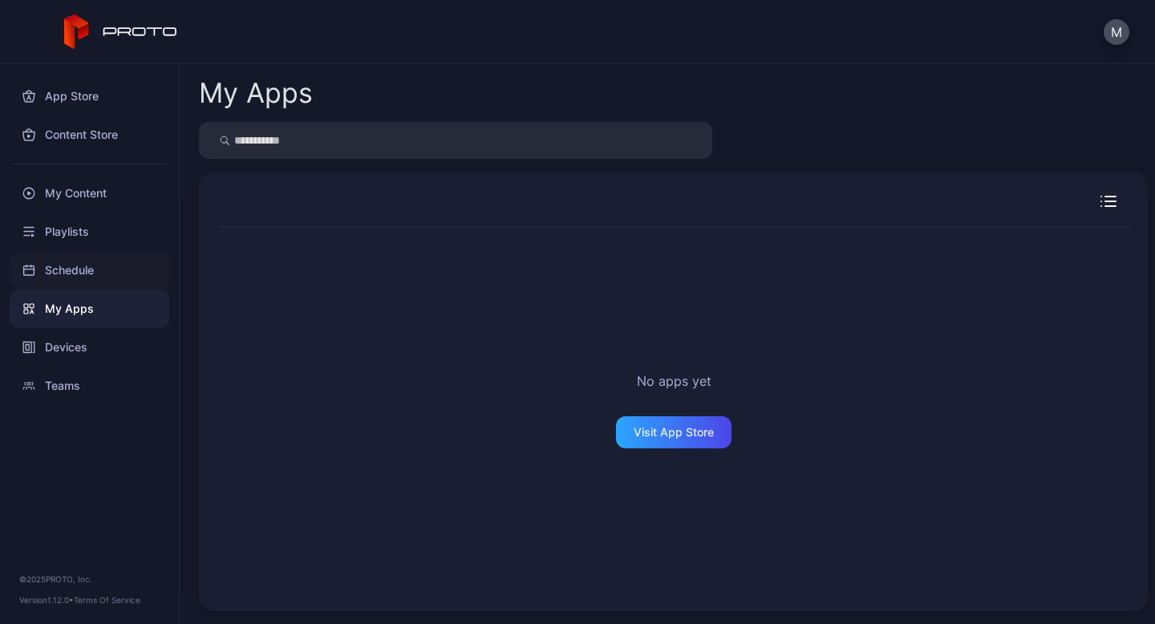
click at [65, 275] on div "Schedule" at bounding box center [90, 270] width 160 height 38
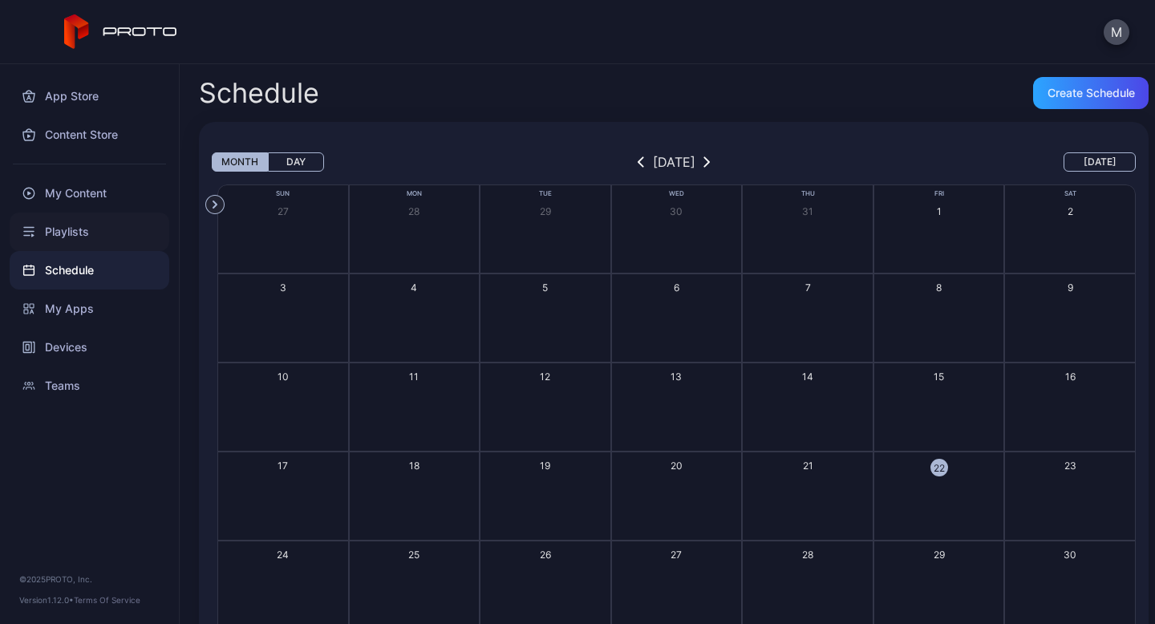
click at [69, 233] on div "Playlists" at bounding box center [90, 232] width 160 height 38
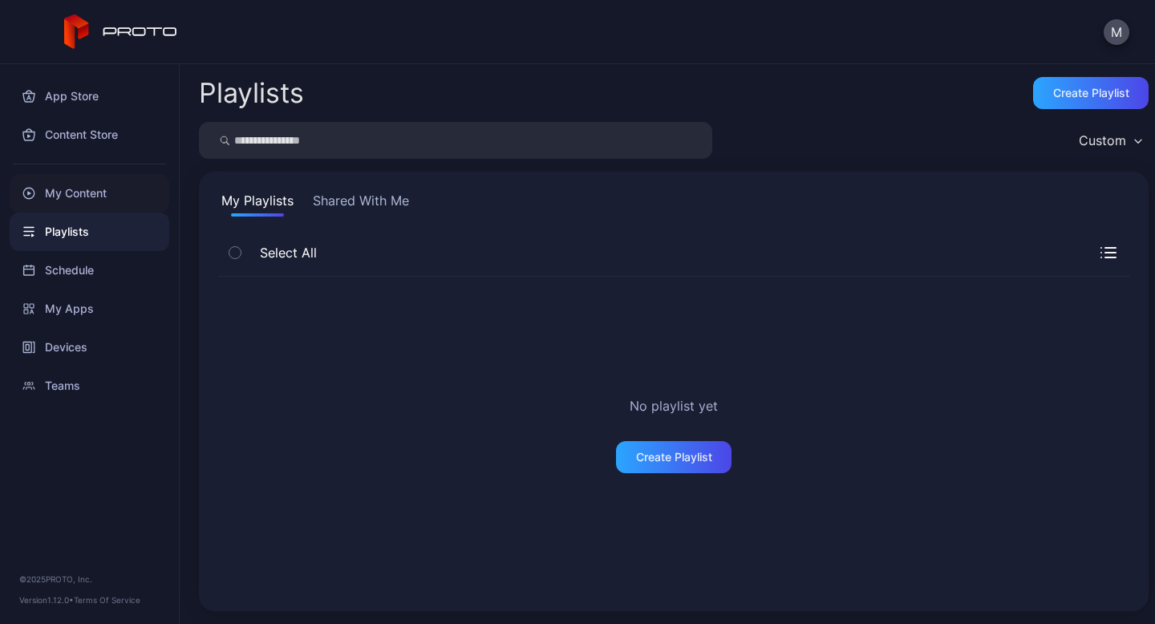
click at [72, 200] on div "My Content" at bounding box center [90, 193] width 160 height 38
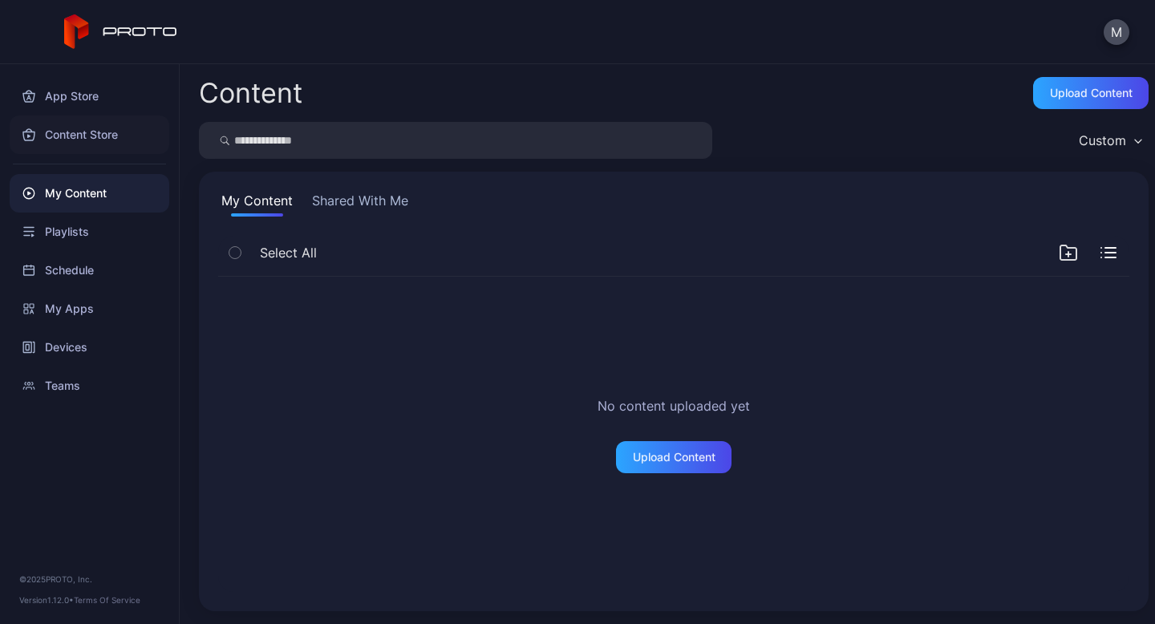
click at [69, 144] on div "Content Store" at bounding box center [90, 134] width 160 height 38
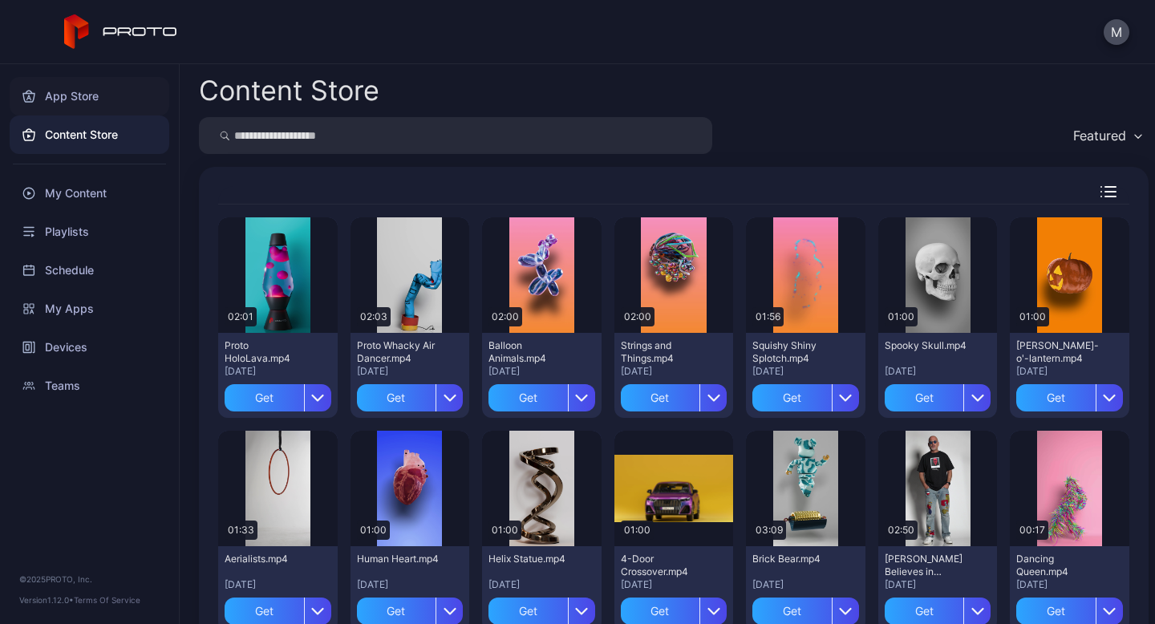
click at [79, 100] on div "App Store" at bounding box center [90, 96] width 160 height 38
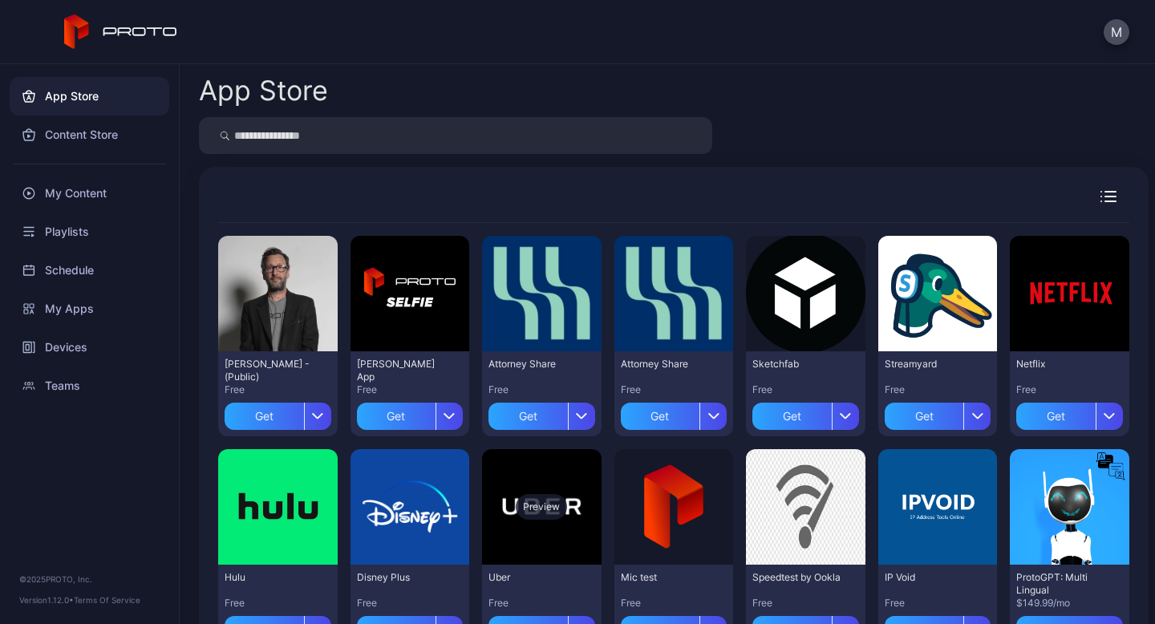
scroll to position [497, 0]
